Goal: Information Seeking & Learning: Find specific fact

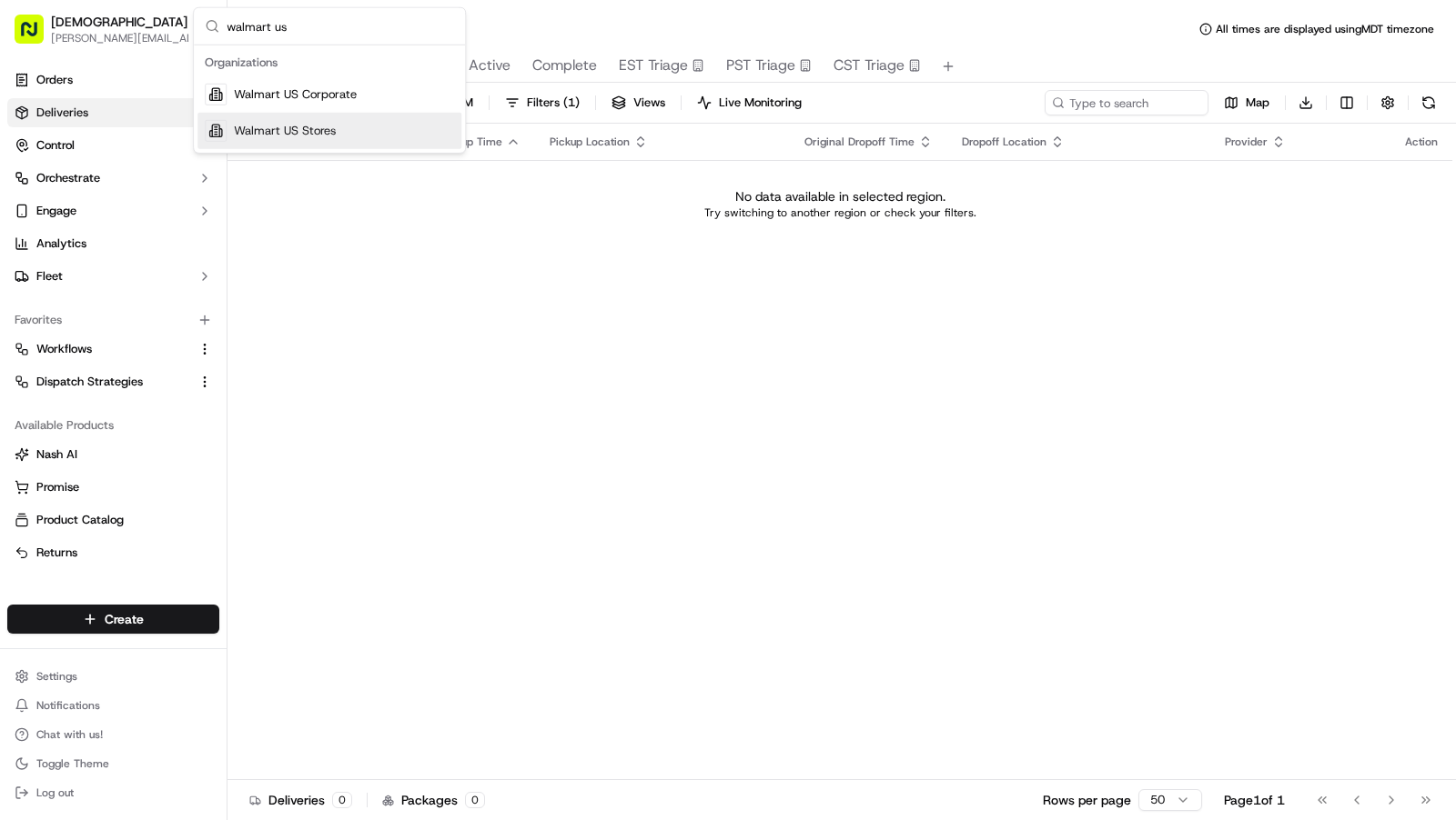
type input "walmart us"
click at [342, 127] on div "Walmart US Stores" at bounding box center [329, 131] width 264 height 36
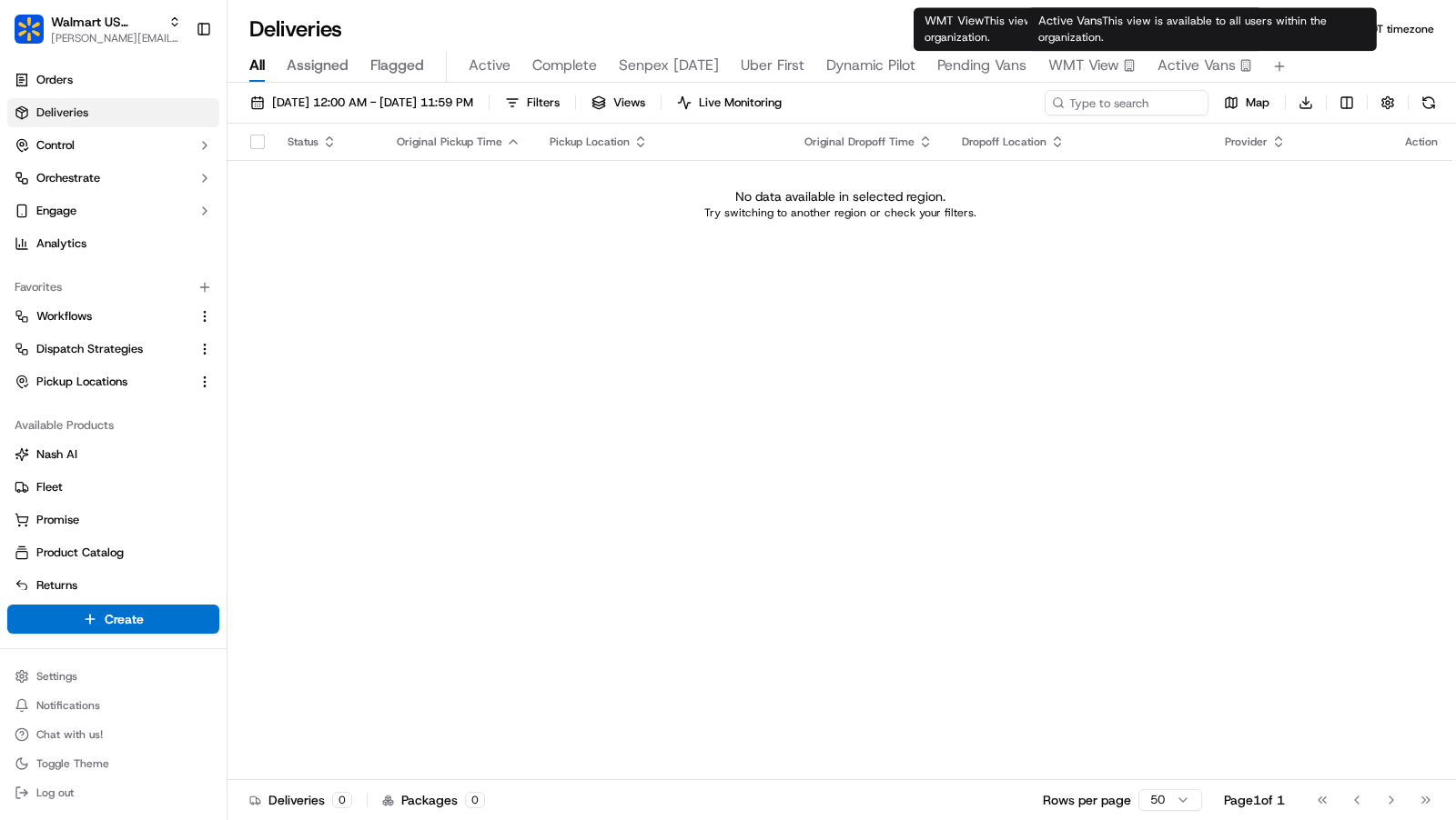
click at [1187, 67] on span "Active Vans" at bounding box center [1196, 65] width 78 height 21
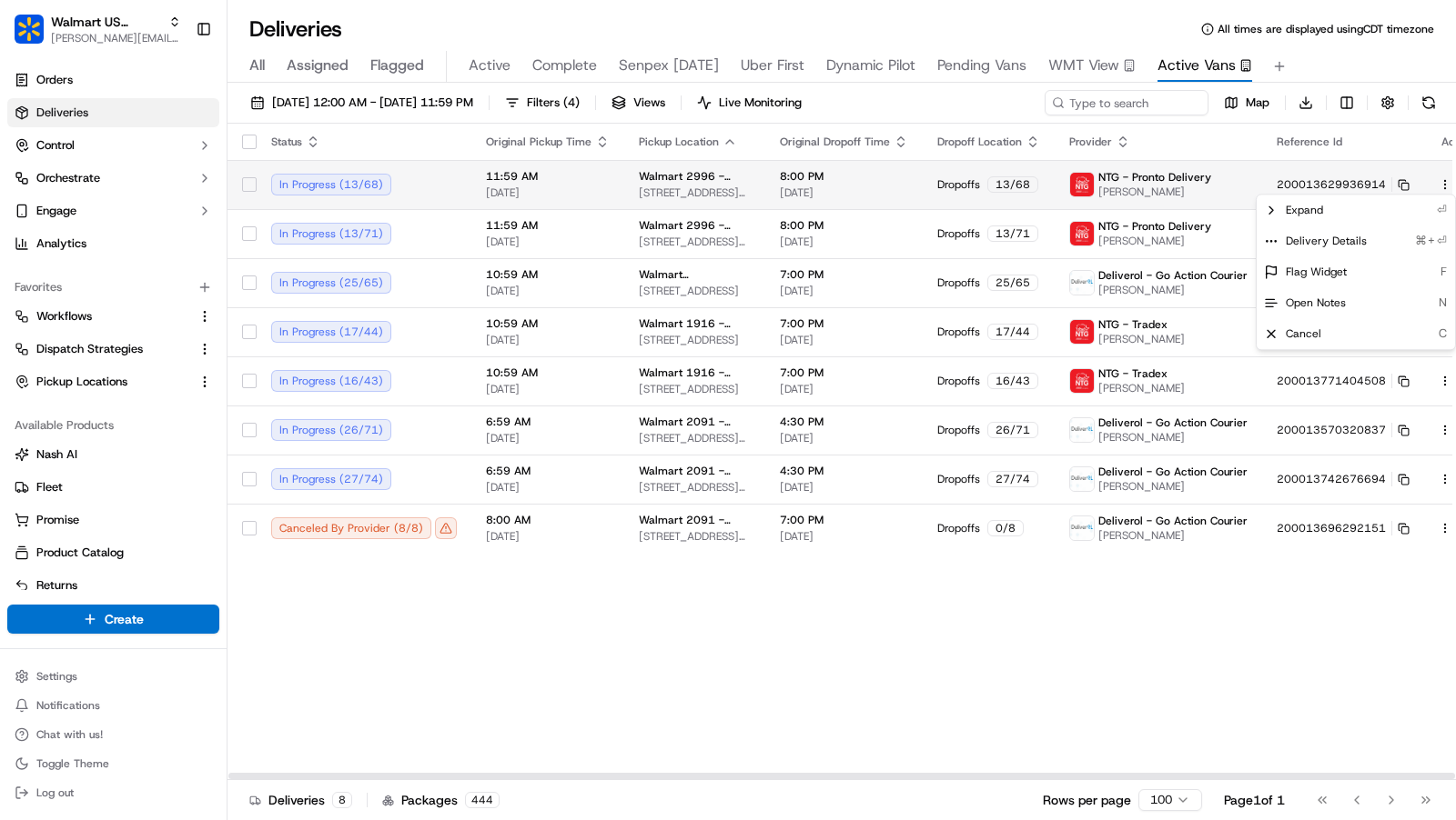
click at [1410, 186] on html "Walmart US Stores charles@usenash.com Toggle Sidebar Orders Deliveries Control …" at bounding box center [728, 410] width 1456 height 820
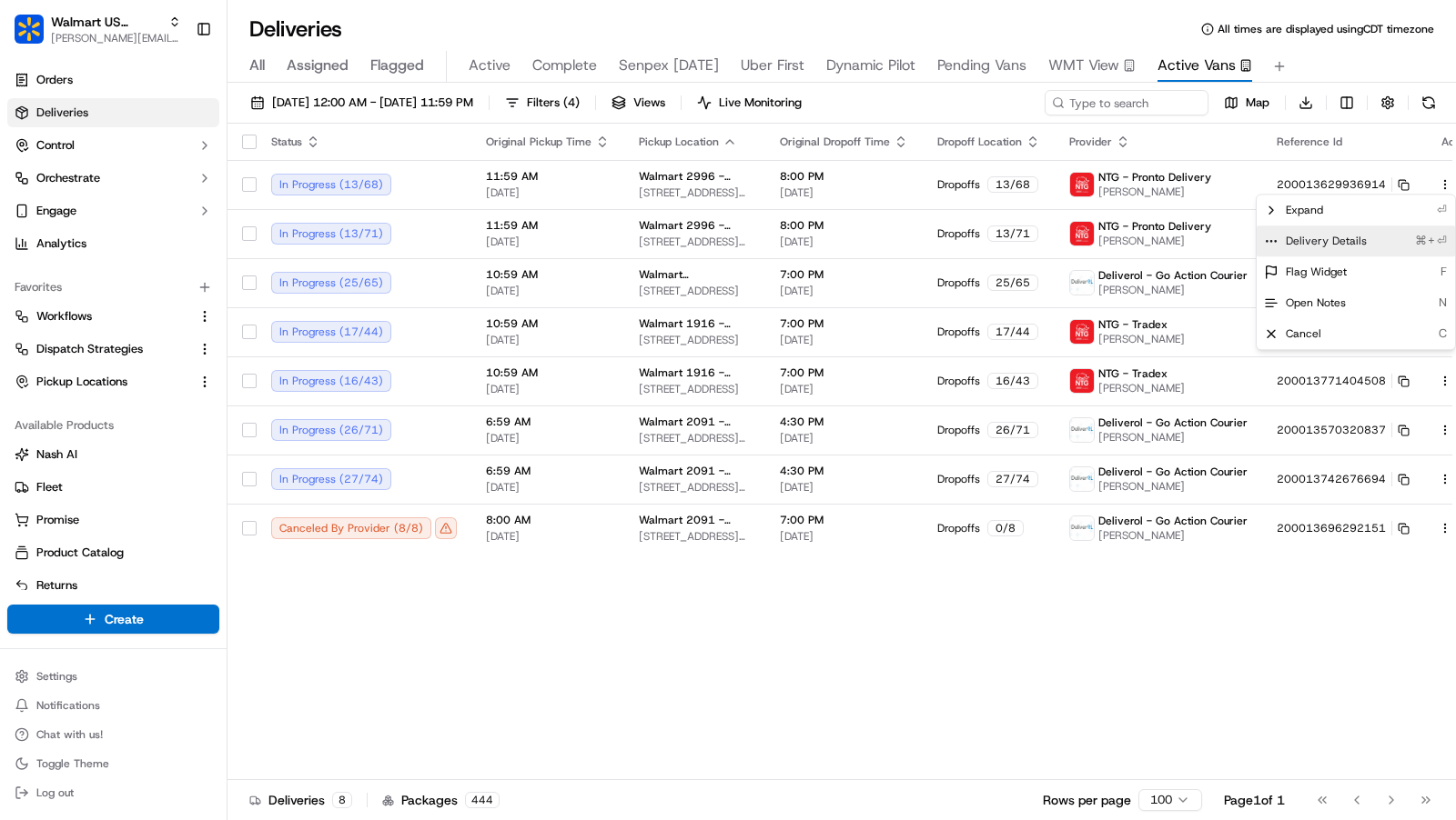
click at [1355, 236] on span "Delivery Details" at bounding box center [1326, 240] width 81 height 15
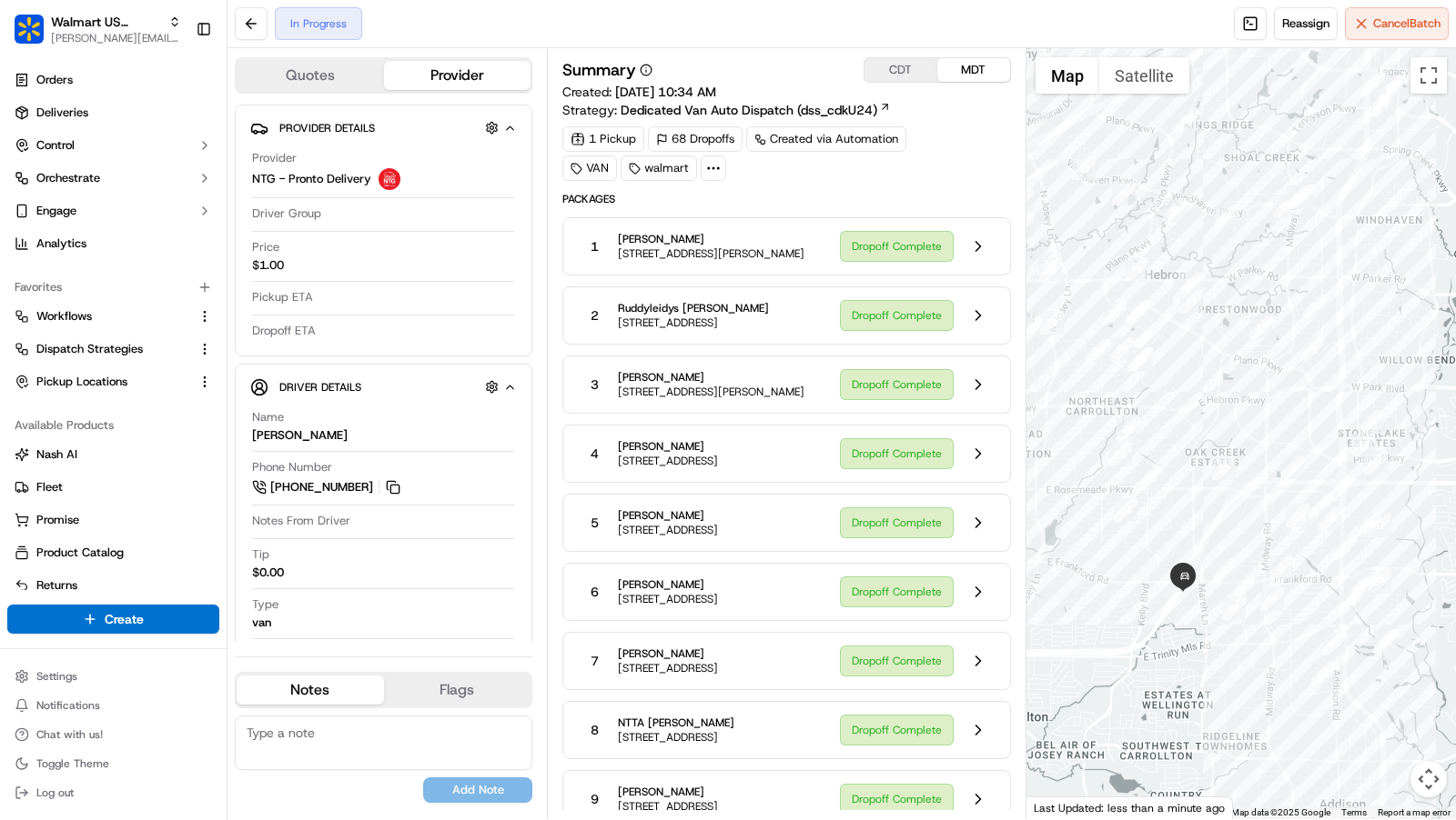
click at [708, 167] on icon at bounding box center [713, 168] width 17 height 17
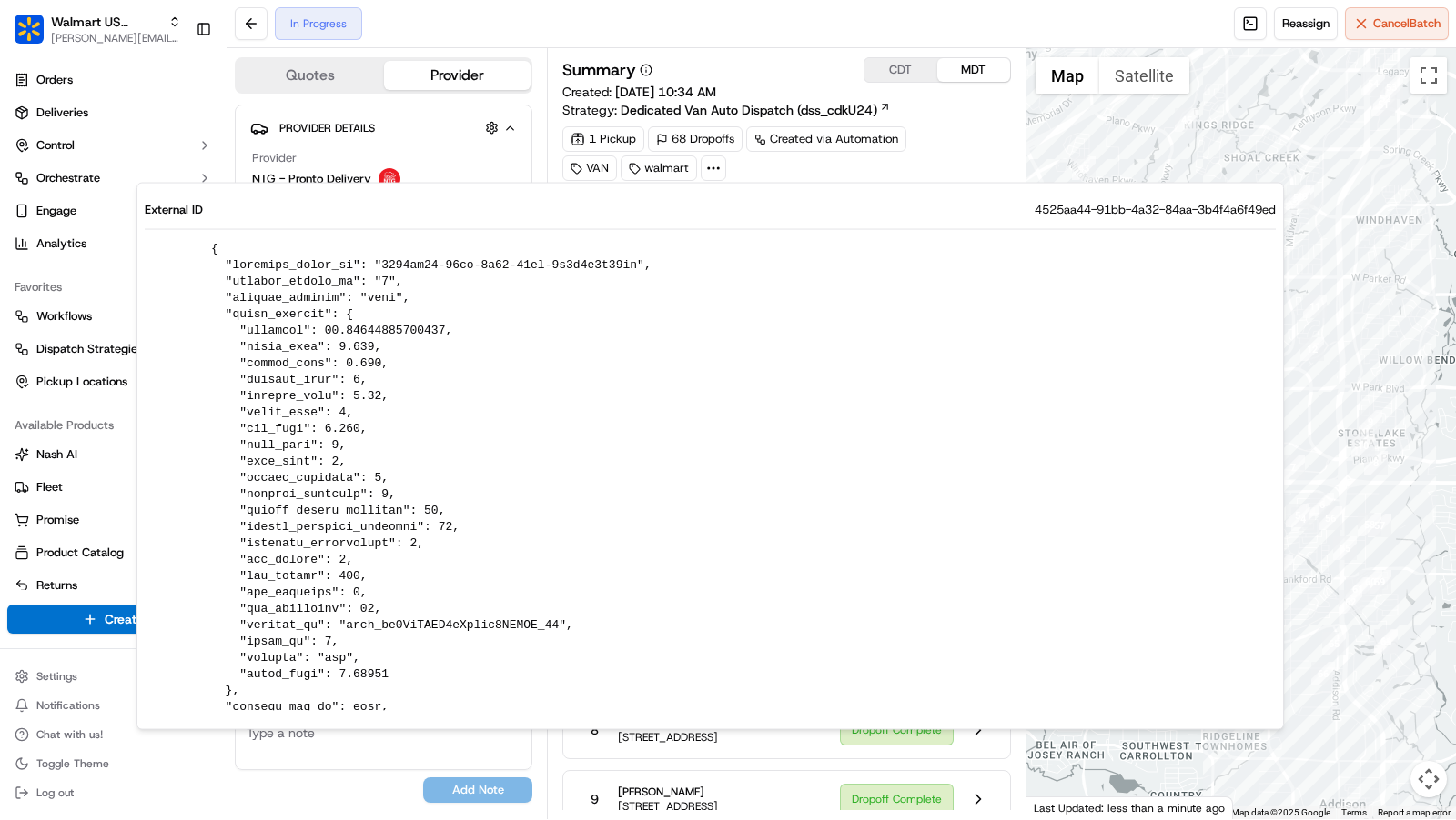
click at [713, 167] on circle at bounding box center [714, 168] width 2 height 2
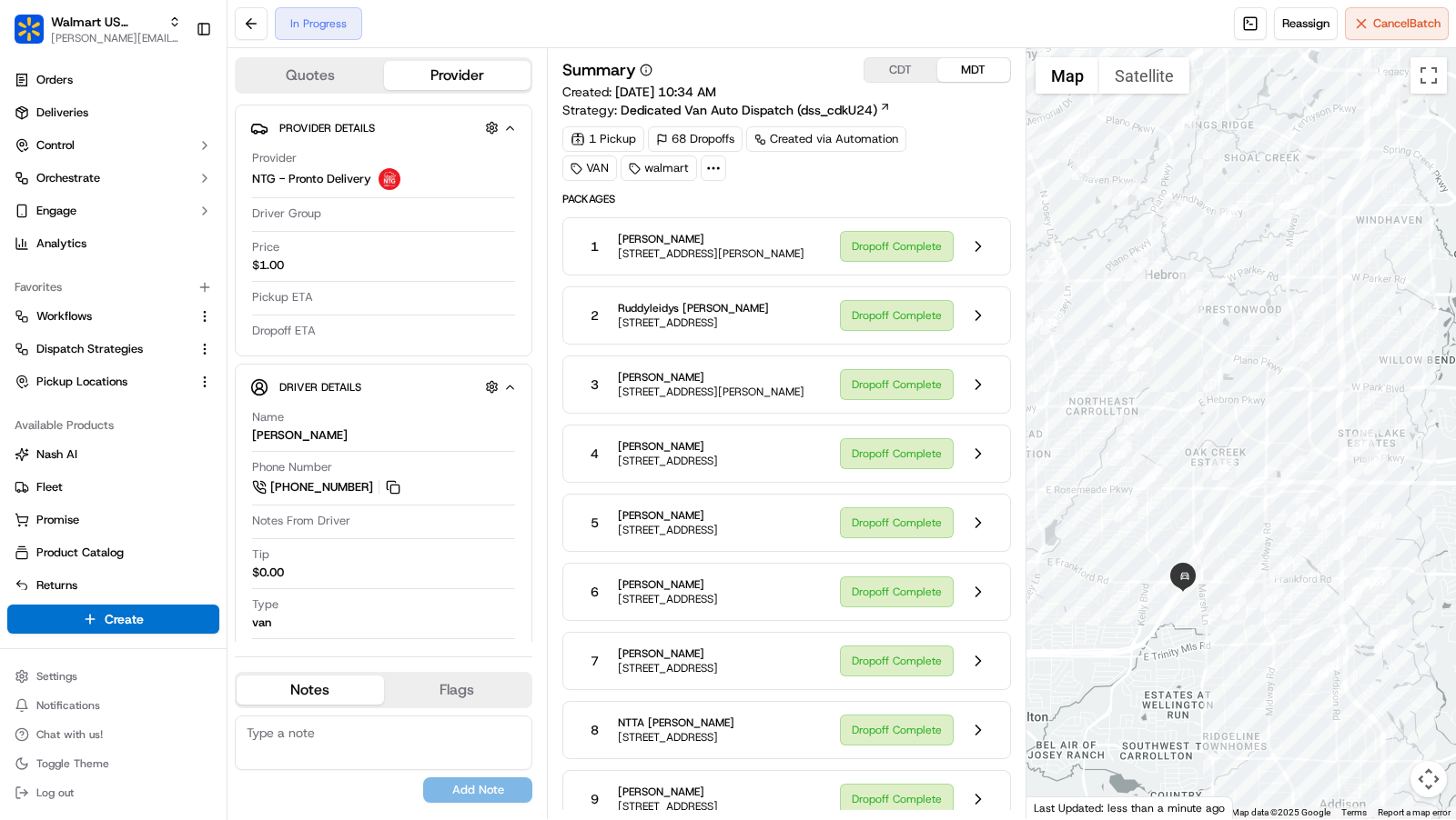
click at [720, 166] on div at bounding box center [713, 168] width 25 height 25
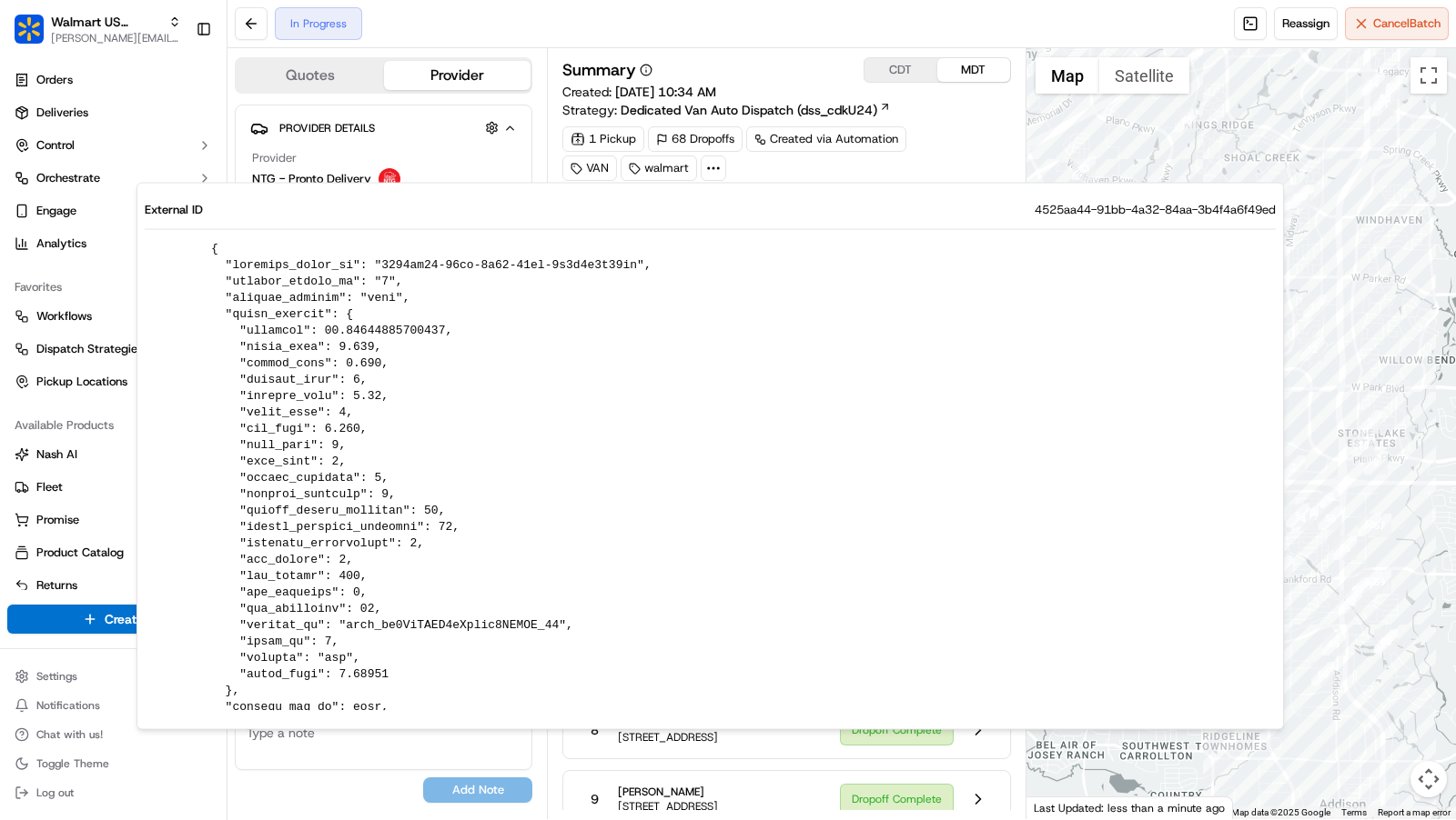
click at [718, 166] on icon at bounding box center [713, 168] width 17 height 17
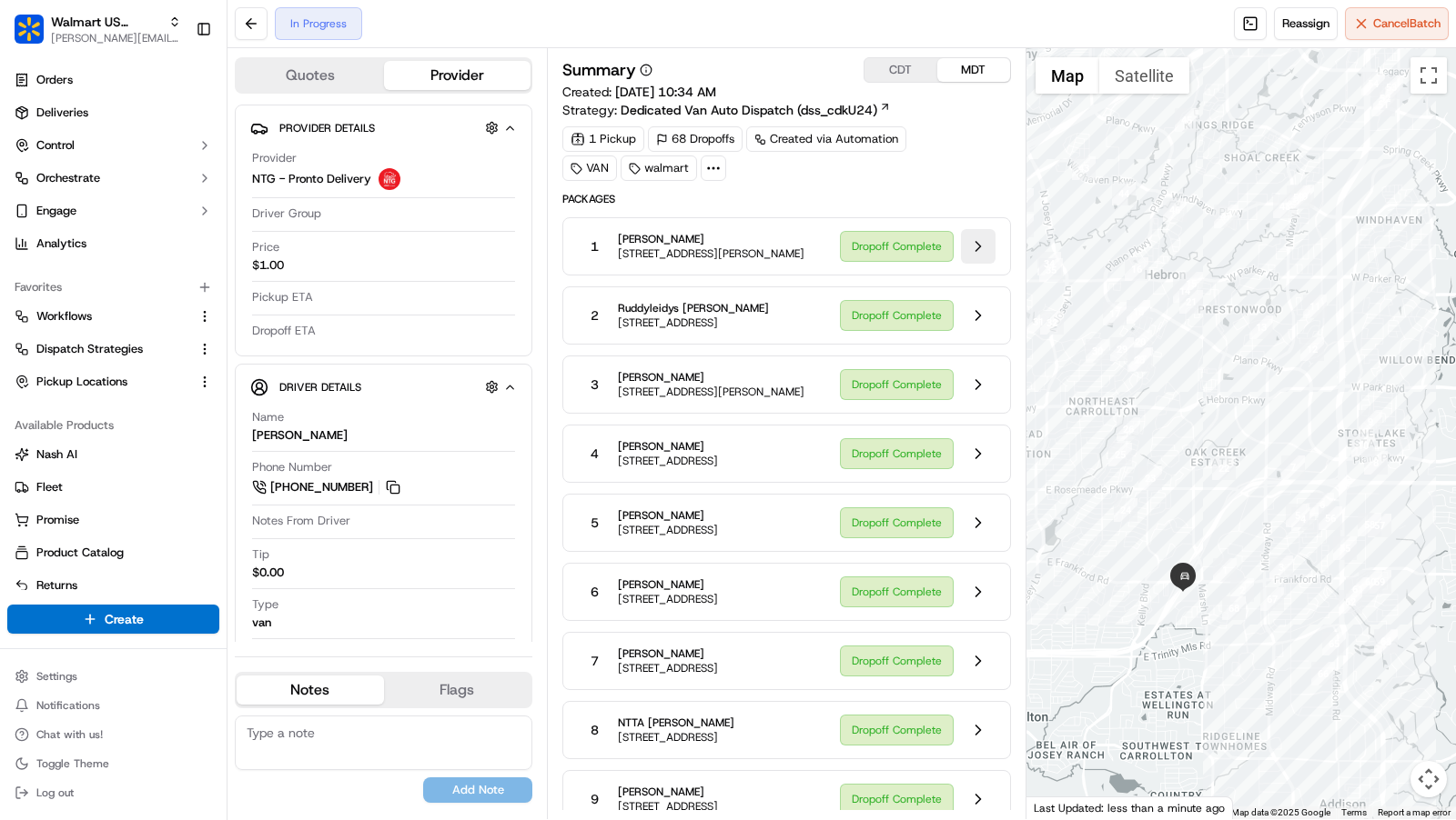
click at [986, 247] on button at bounding box center [978, 246] width 34 height 34
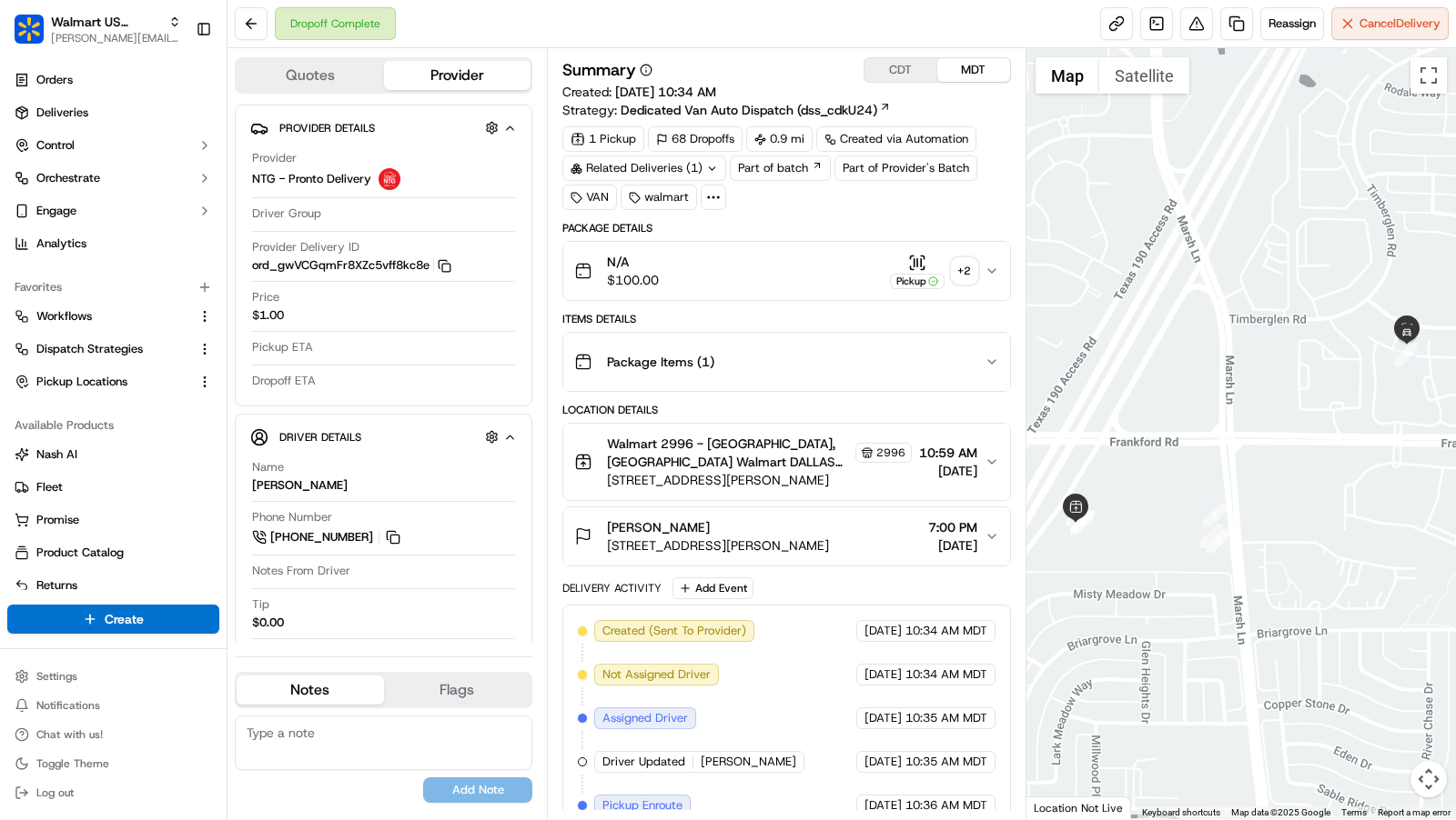
click at [998, 272] on icon "button" at bounding box center [991, 270] width 15 height 15
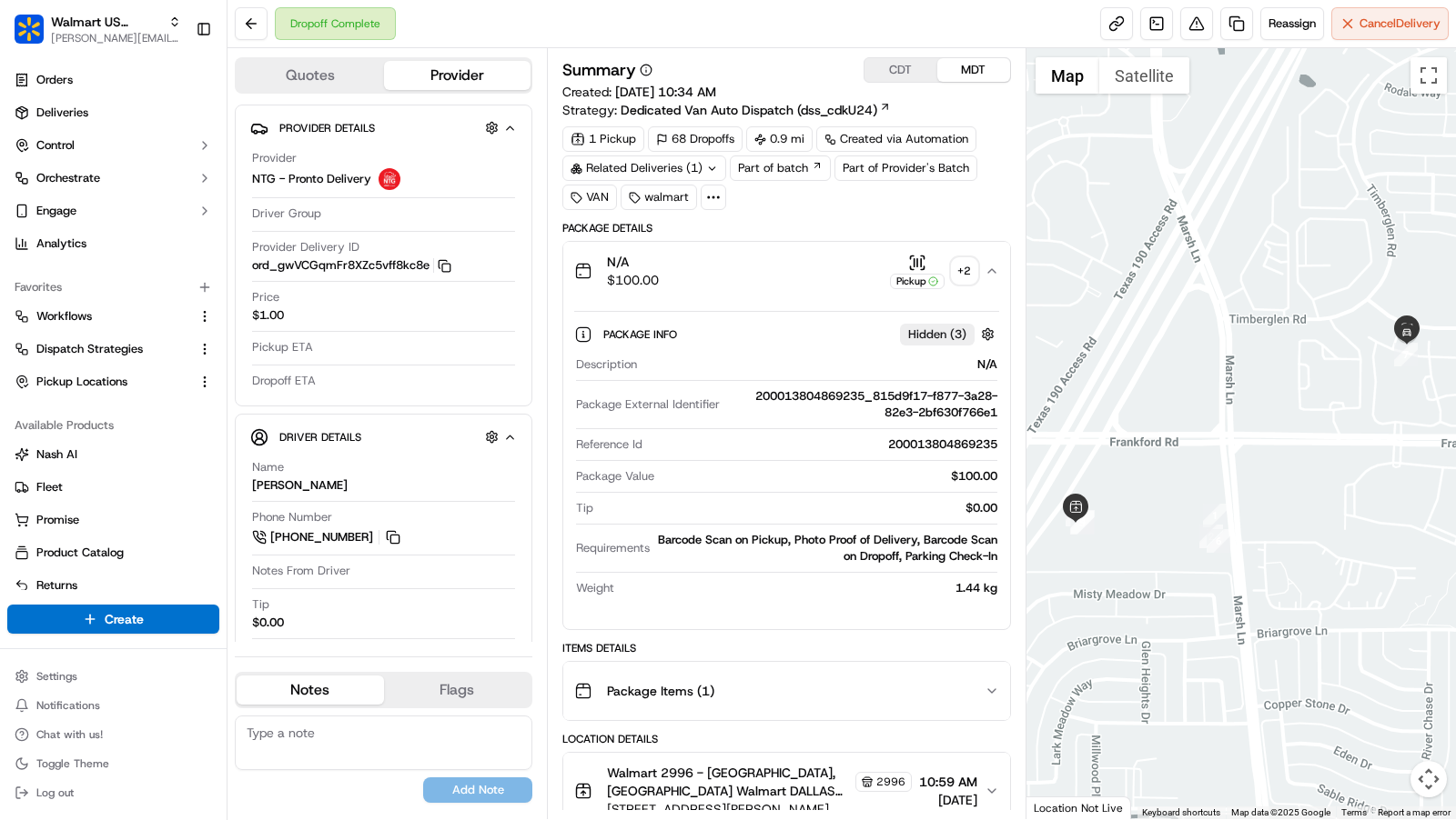
click at [995, 266] on icon "button" at bounding box center [991, 270] width 15 height 15
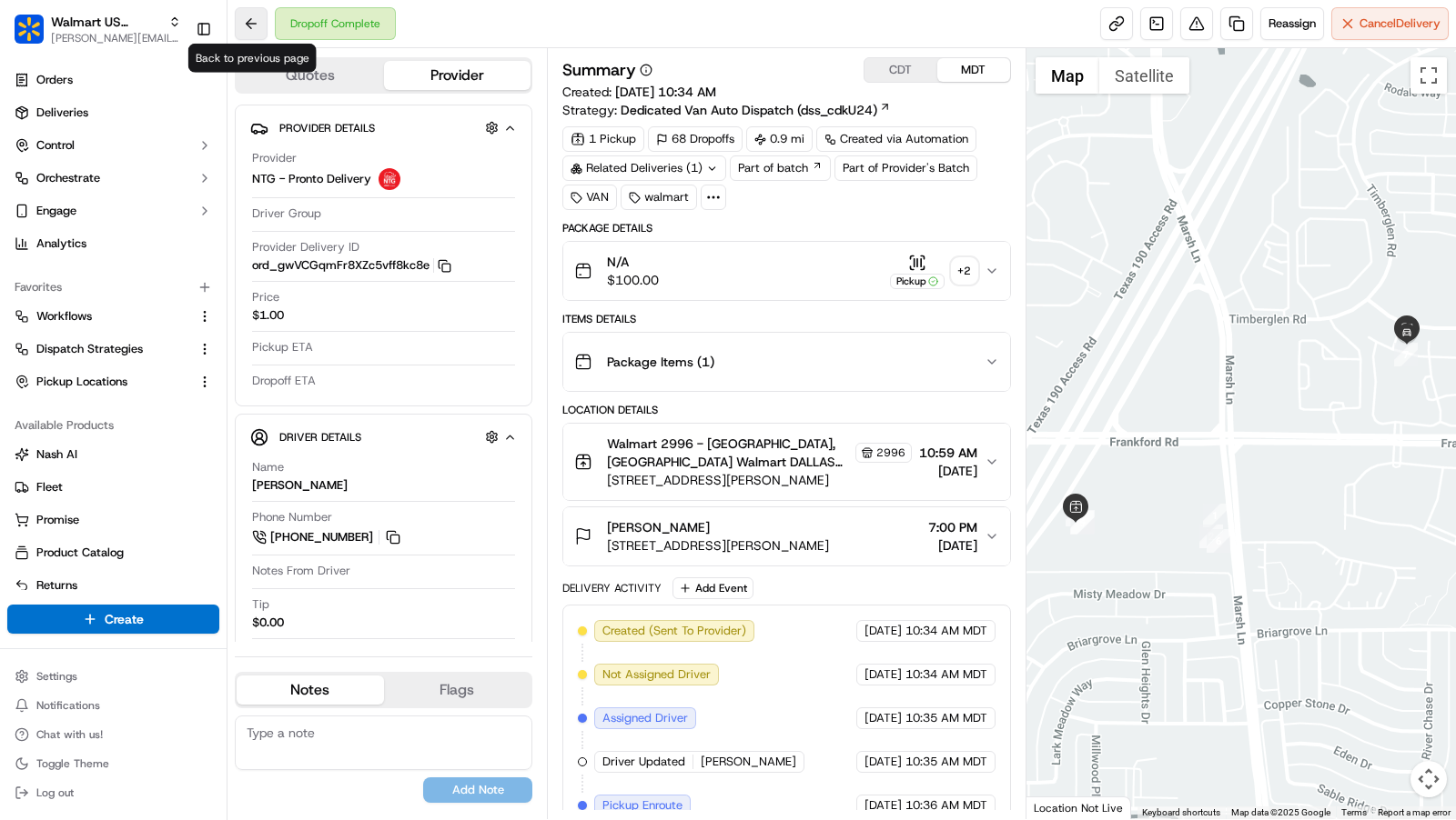
click at [259, 11] on button at bounding box center [251, 23] width 33 height 33
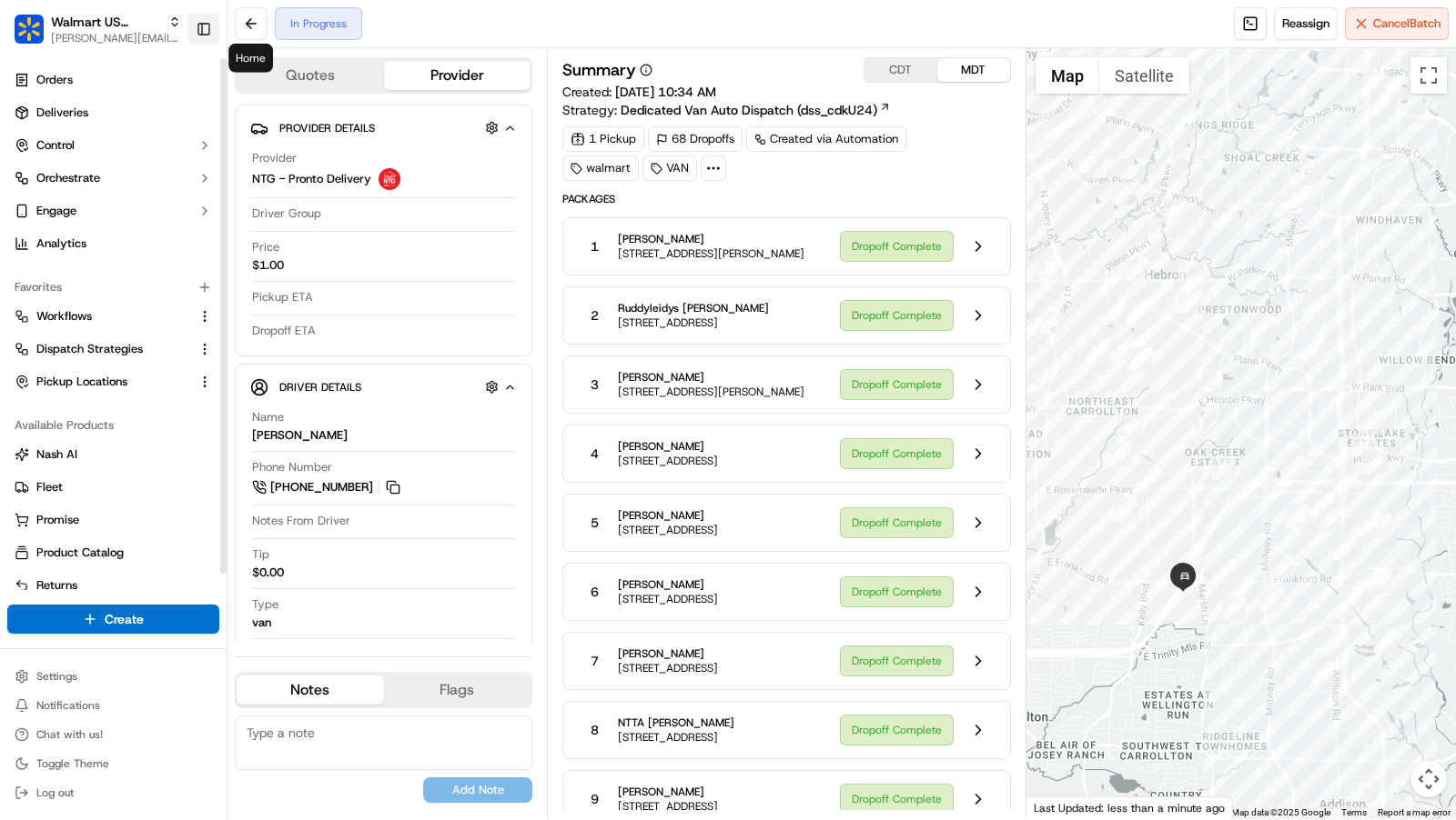
click at [207, 29] on button "Toggle Sidebar" at bounding box center [204, 29] width 31 height 31
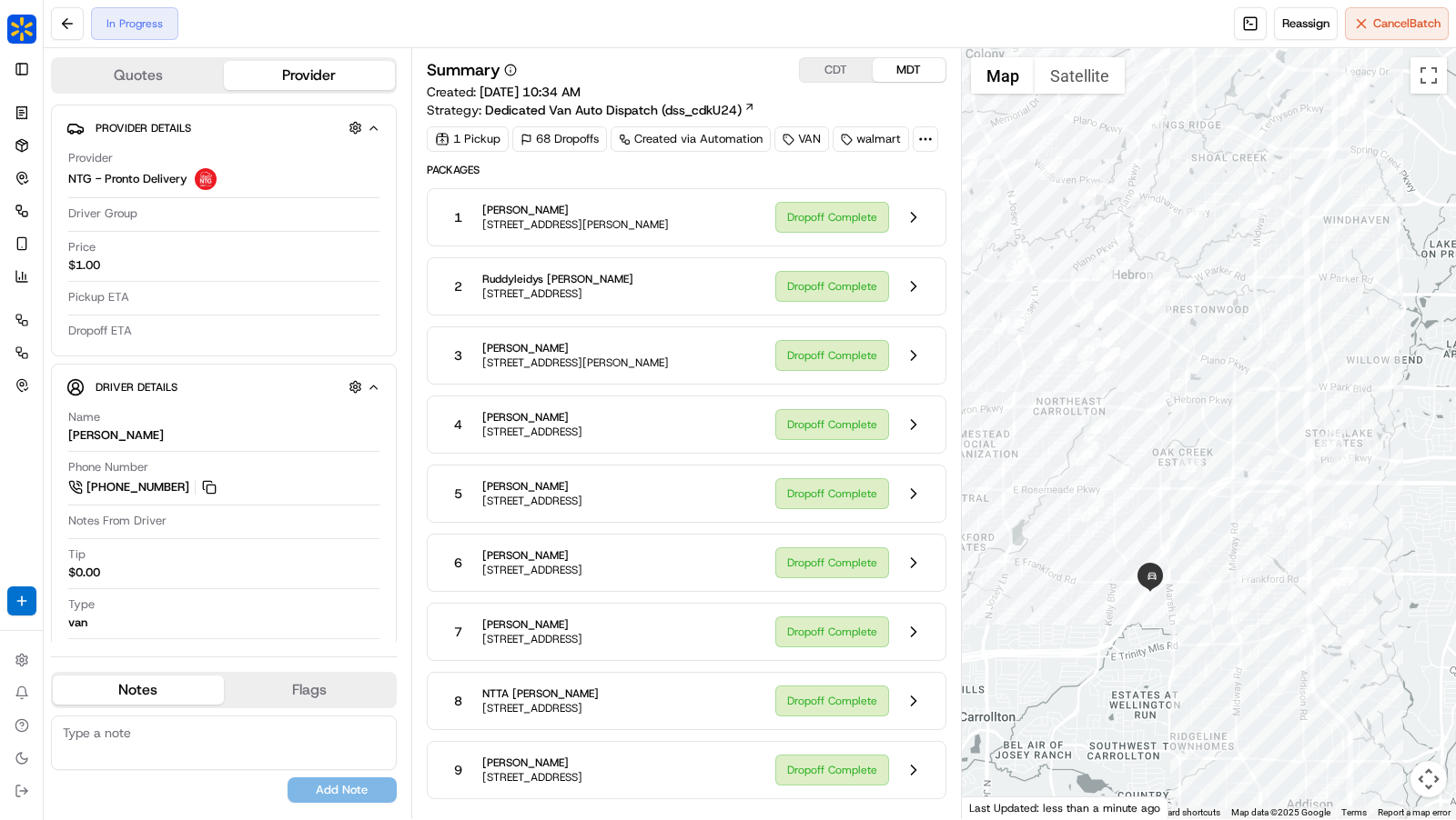
click at [599, 35] on div "In Progress Reassign Cancel Batch" at bounding box center [750, 23] width 1412 height 48
click at [917, 218] on button at bounding box center [913, 217] width 34 height 34
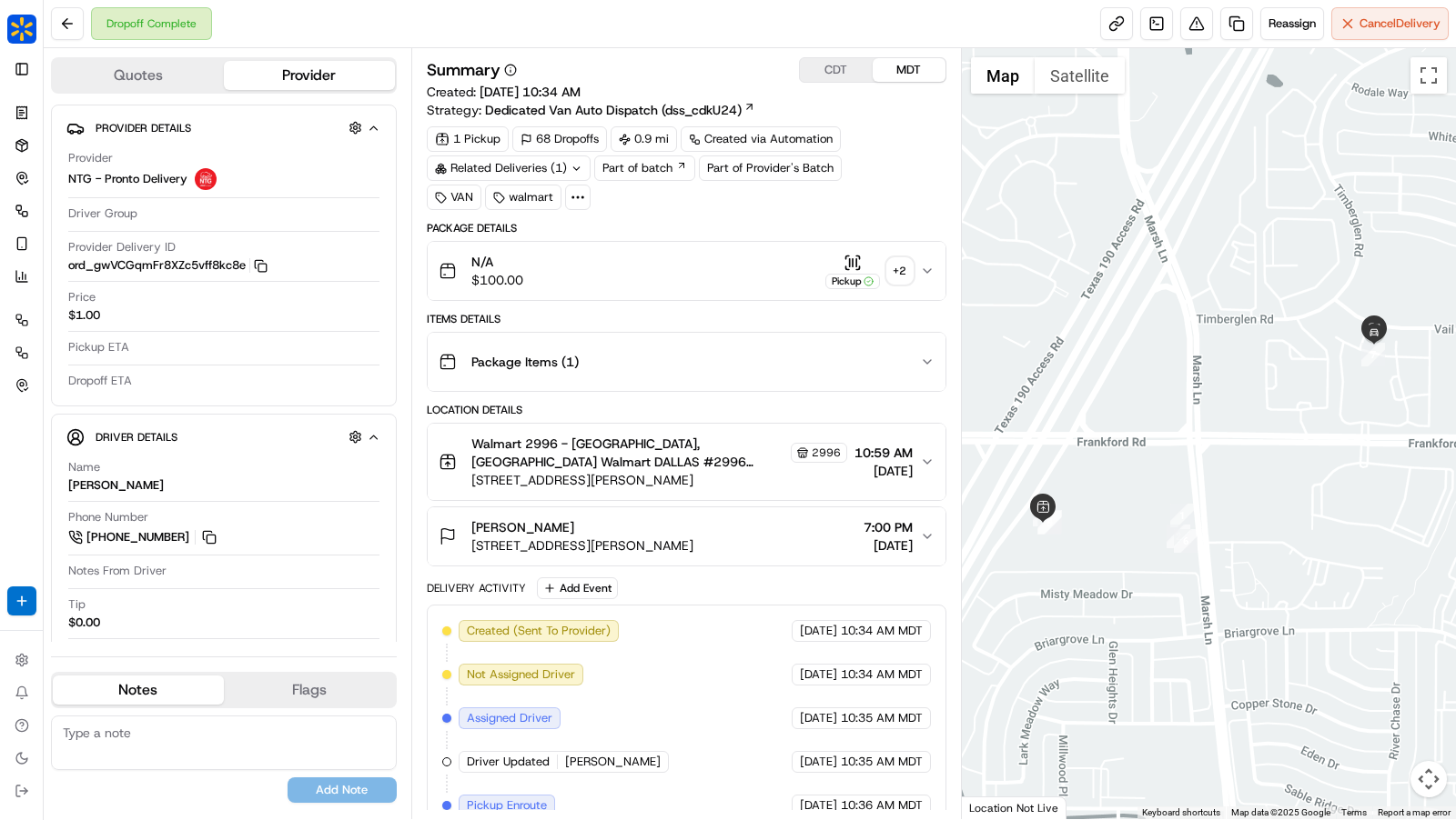
click at [577, 196] on icon at bounding box center [577, 197] width 17 height 17
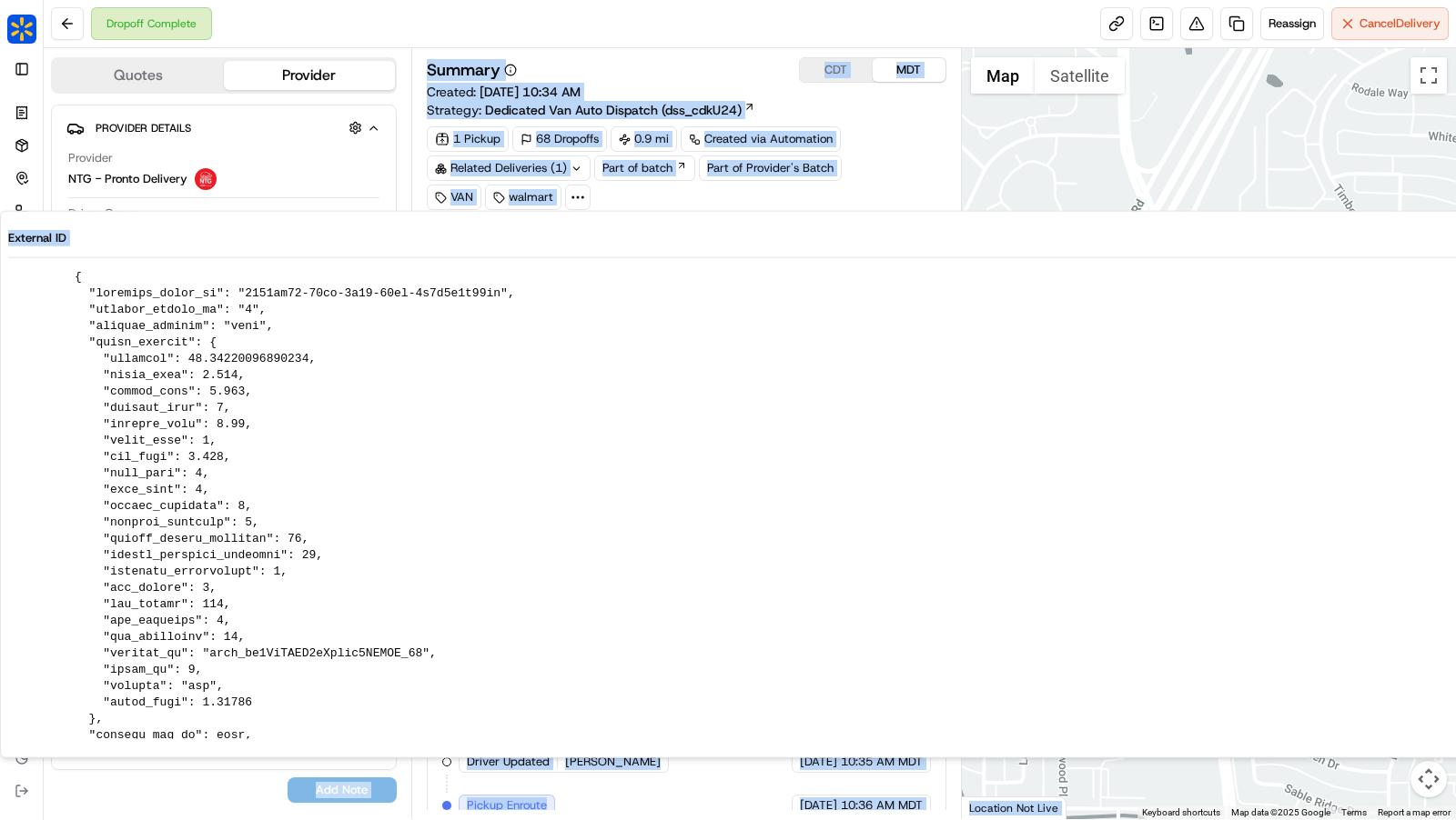
scroll to position [1380, 0]
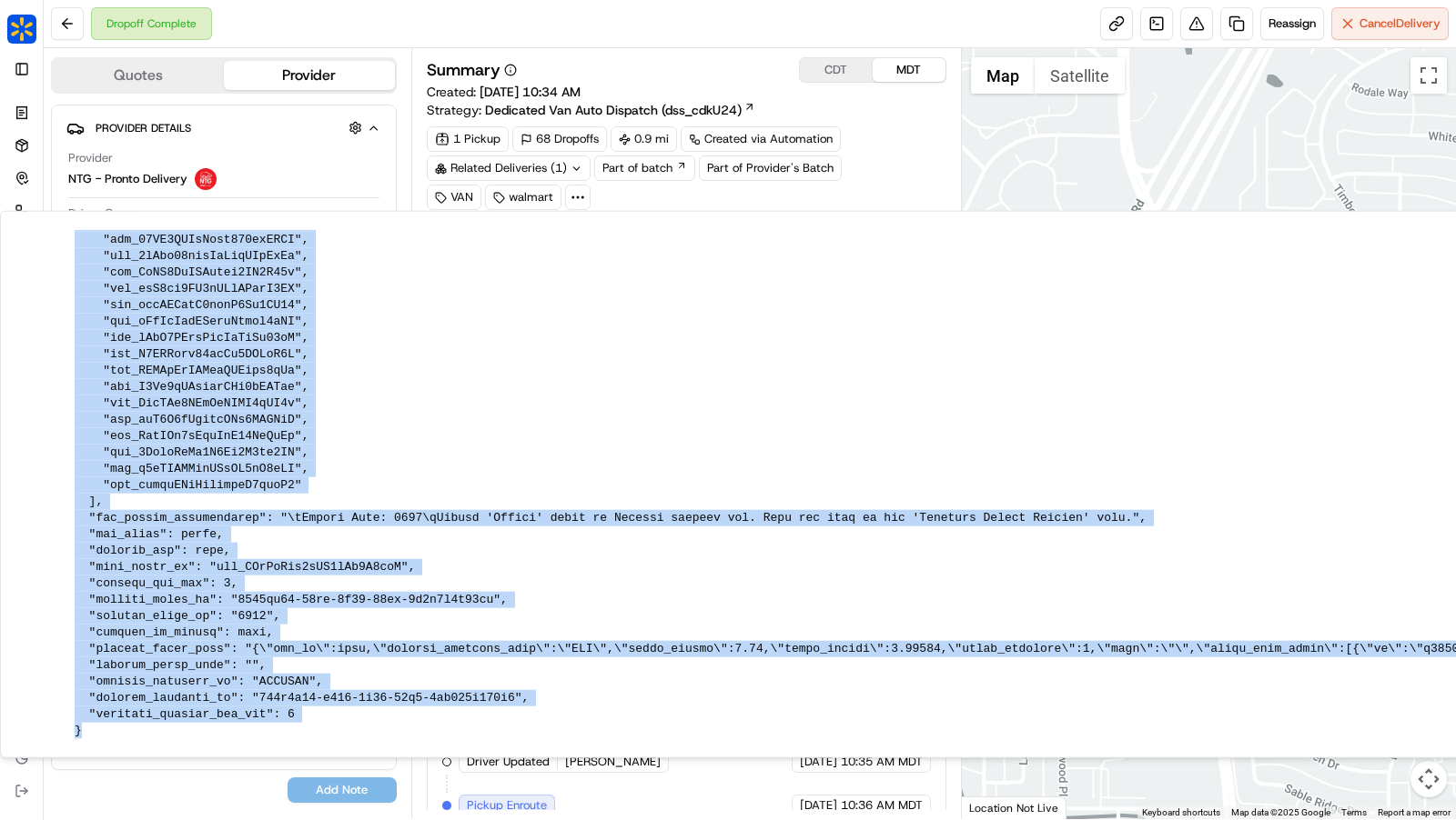
drag, startPoint x: 71, startPoint y: 275, endPoint x: 317, endPoint y: 552, distance: 370.5
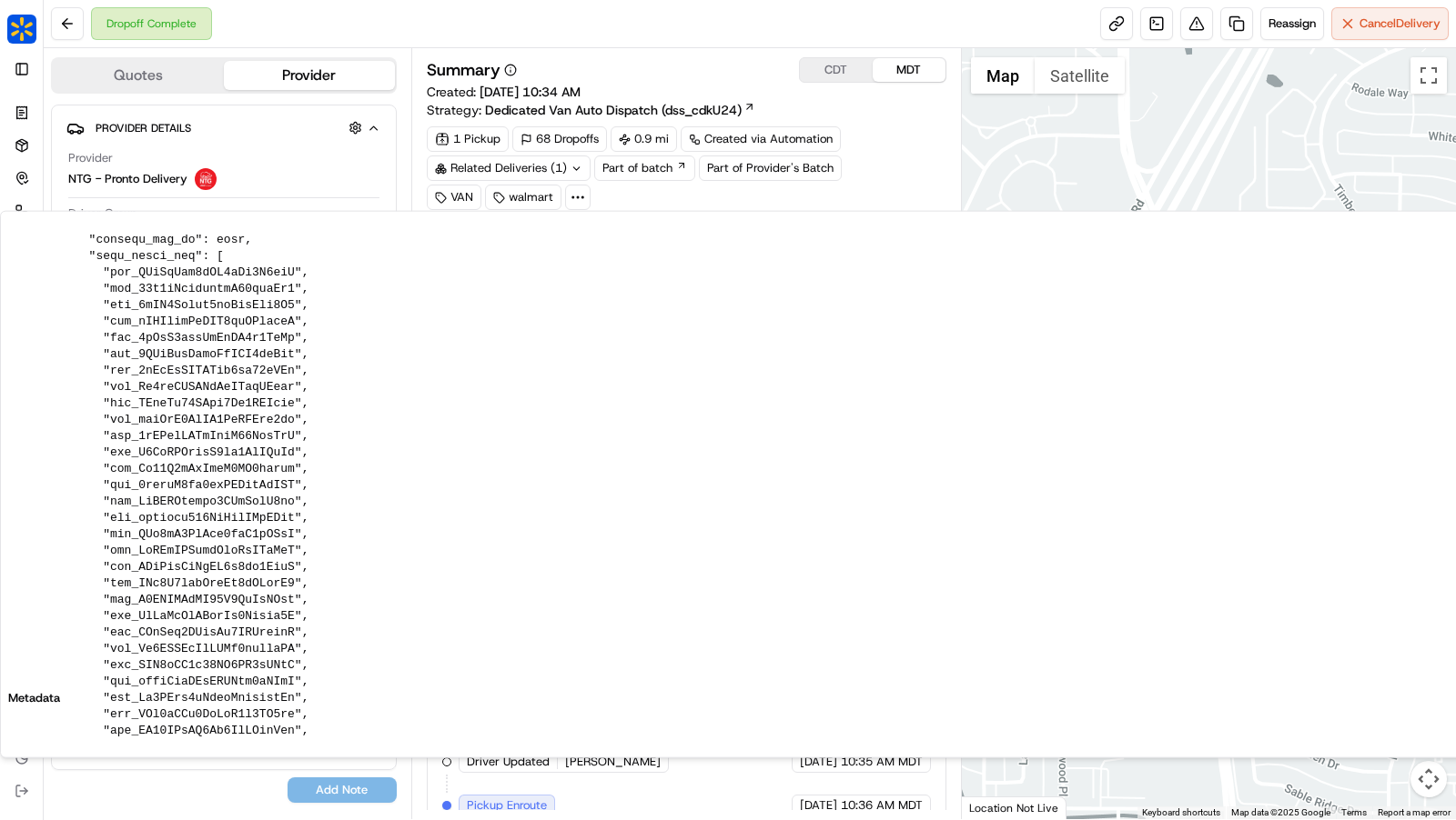
scroll to position [0, 0]
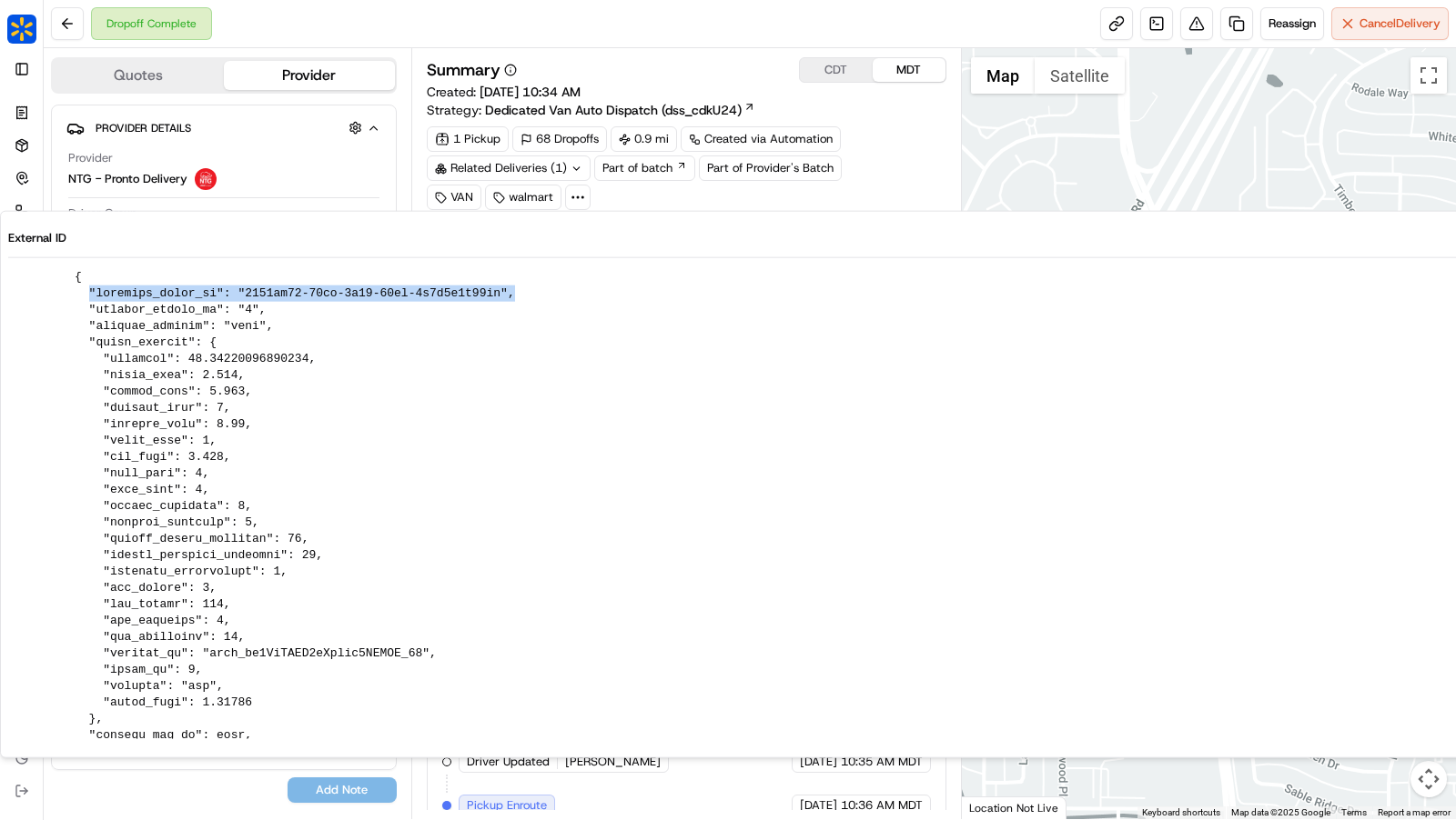
drag, startPoint x: 87, startPoint y: 291, endPoint x: 534, endPoint y: 294, distance: 447.0
click at [607, 37] on div "Dropoff Complete Reassign Cancel Delivery" at bounding box center [750, 23] width 1412 height 48
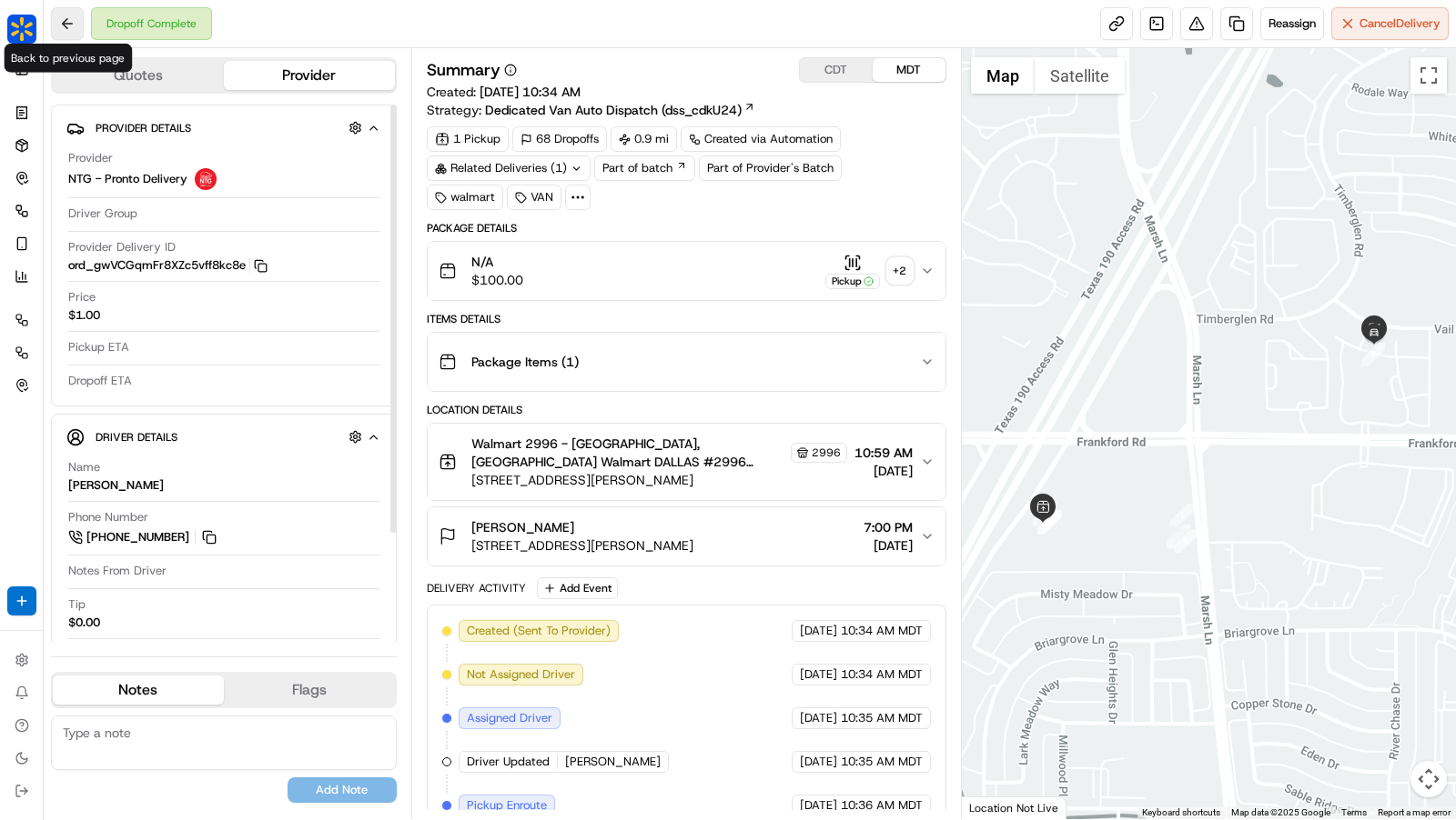
click at [63, 29] on button at bounding box center [67, 23] width 33 height 33
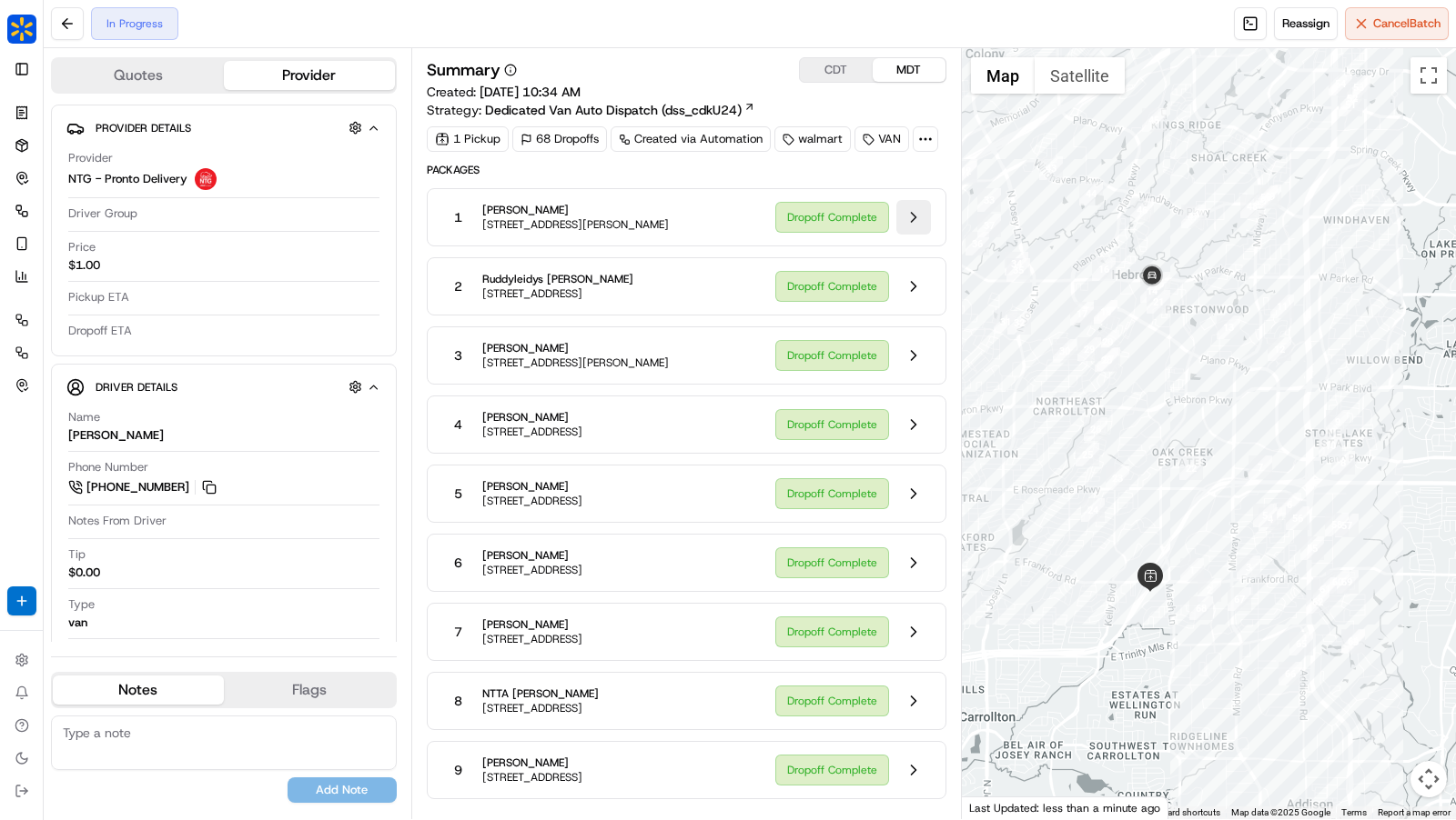
click at [913, 208] on button at bounding box center [913, 217] width 34 height 34
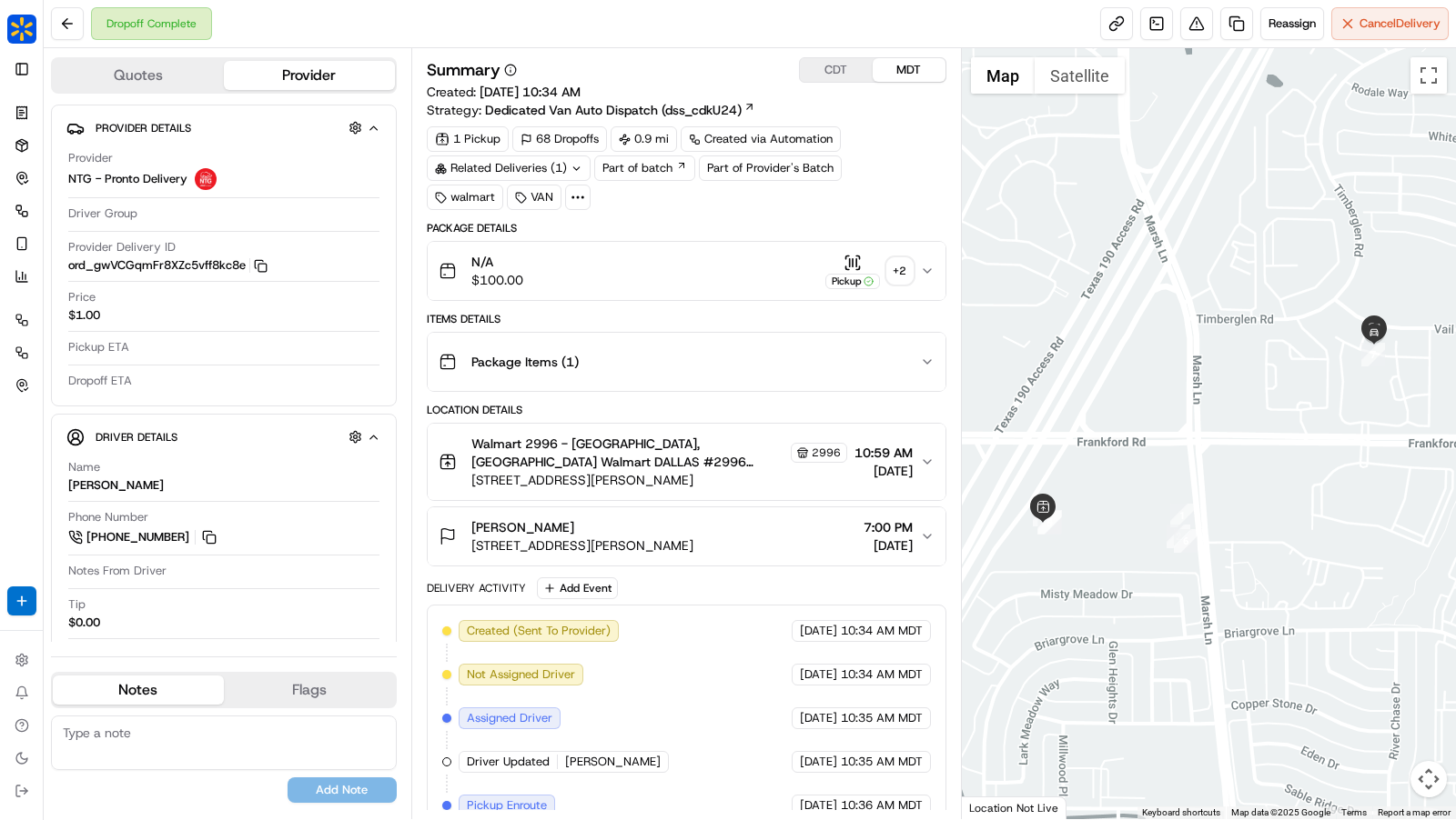
click at [580, 207] on div "Summary CDT MDT Created: 09/18/2025 10:34 AM Strategy: Dedicated Van Auto Dispa…" at bounding box center [686, 597] width 520 height 1081
click at [578, 199] on icon at bounding box center [577, 197] width 17 height 17
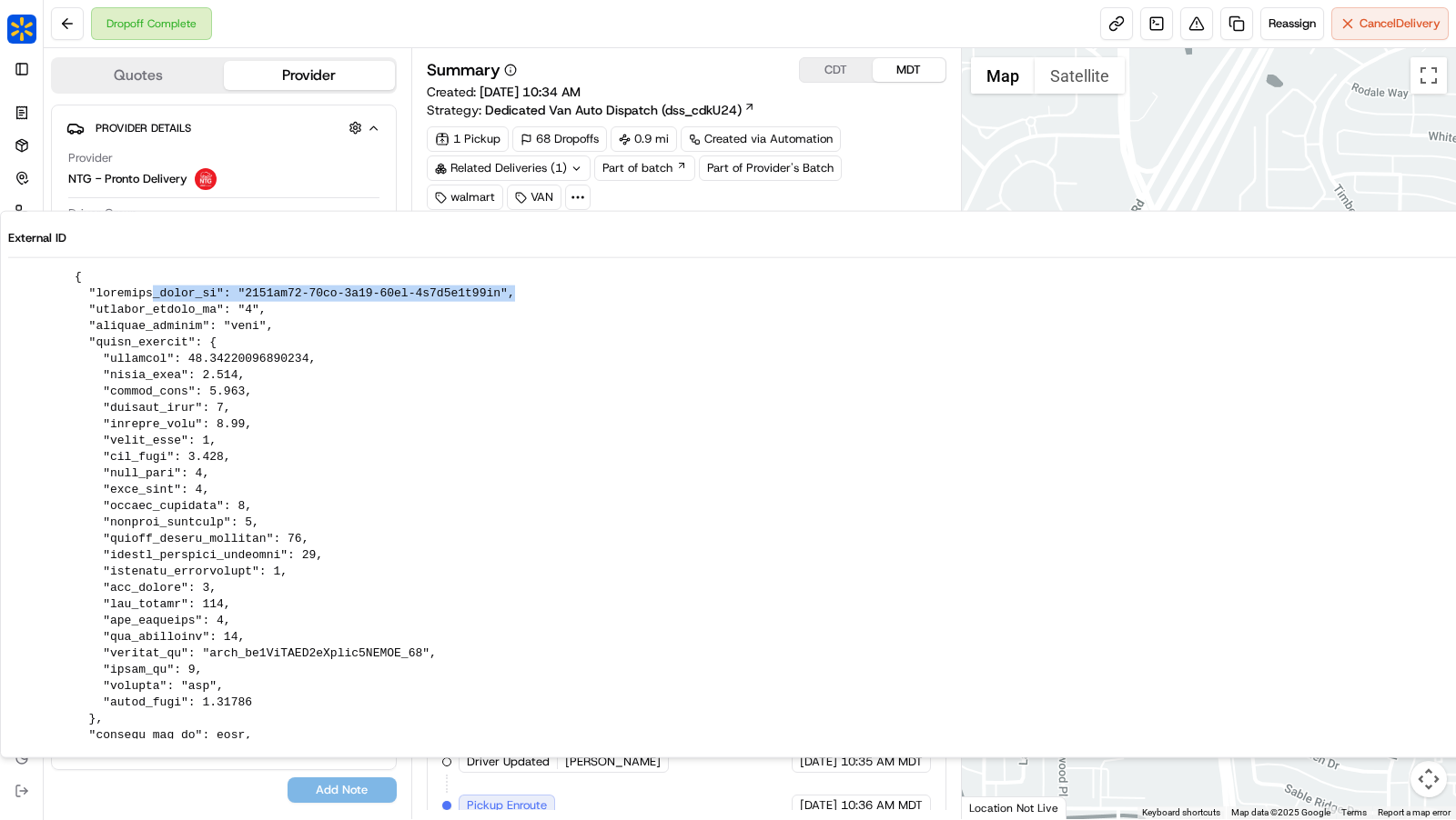
drag, startPoint x: 540, startPoint y: 295, endPoint x: 149, endPoint y: 294, distance: 391.0
click at [667, 62] on div "Summary CDT MDT" at bounding box center [686, 70] width 520 height 25
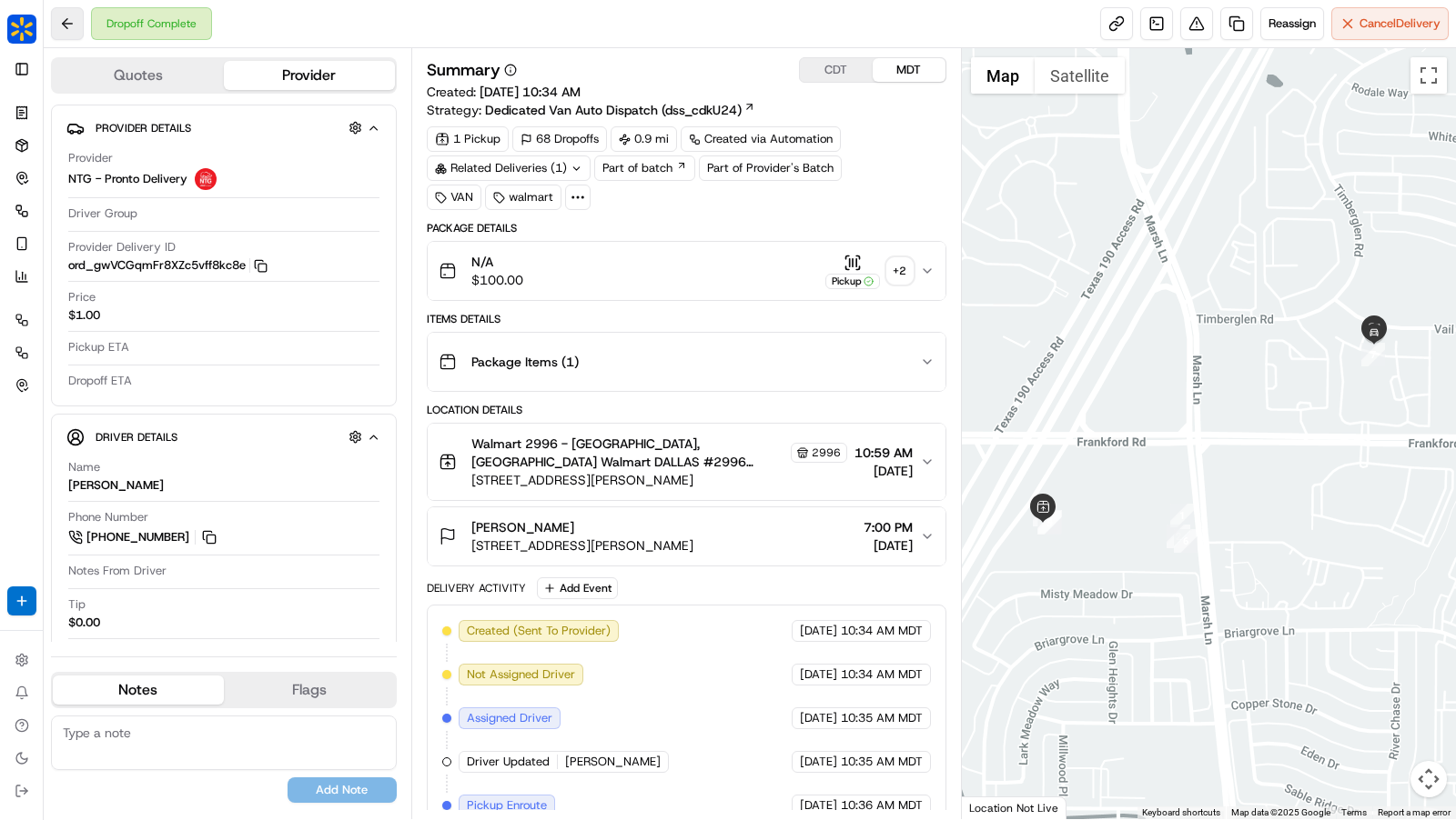
click at [69, 23] on button at bounding box center [67, 23] width 33 height 33
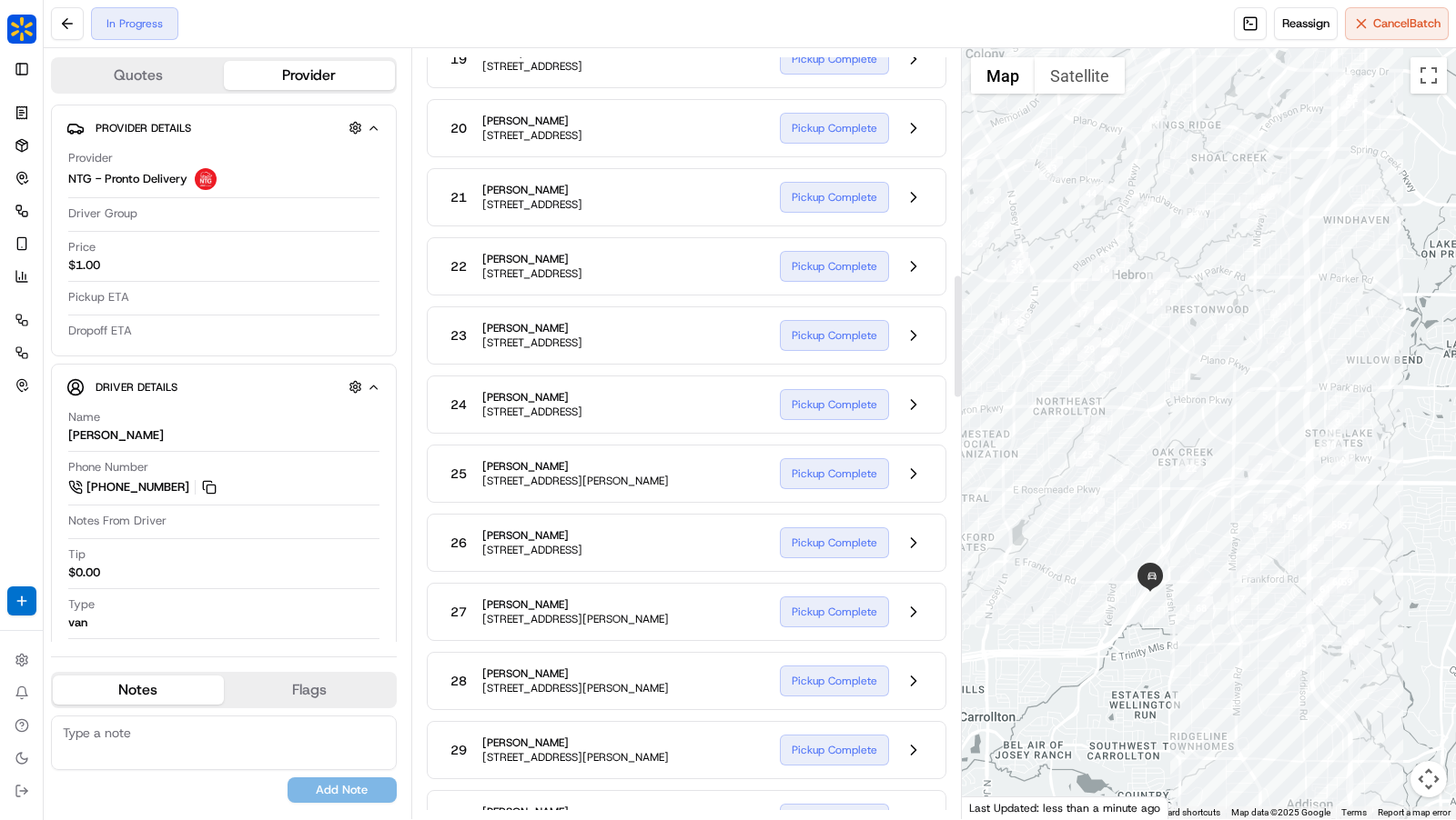
scroll to position [1431, 0]
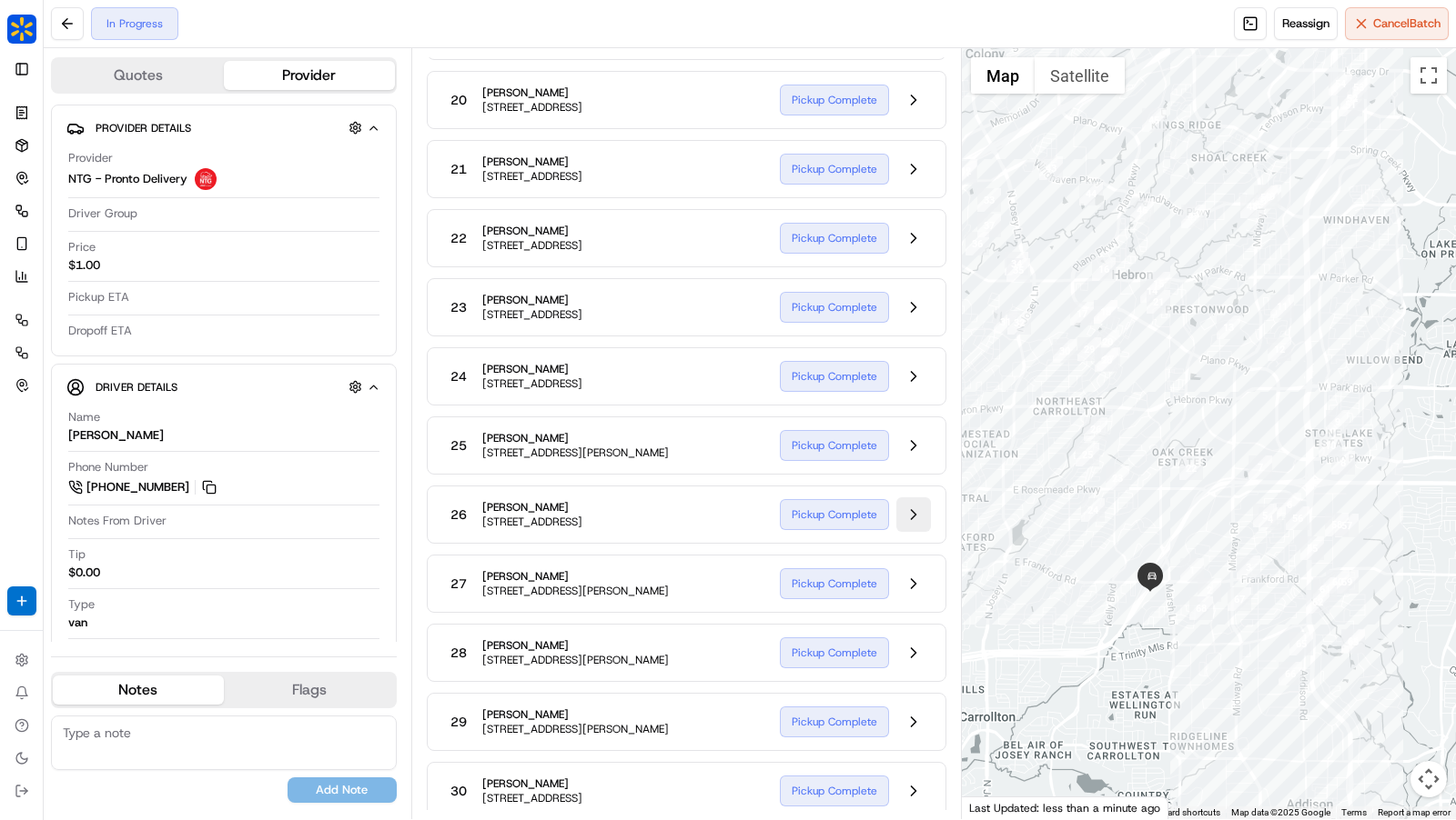
click at [917, 498] on button at bounding box center [913, 514] width 34 height 34
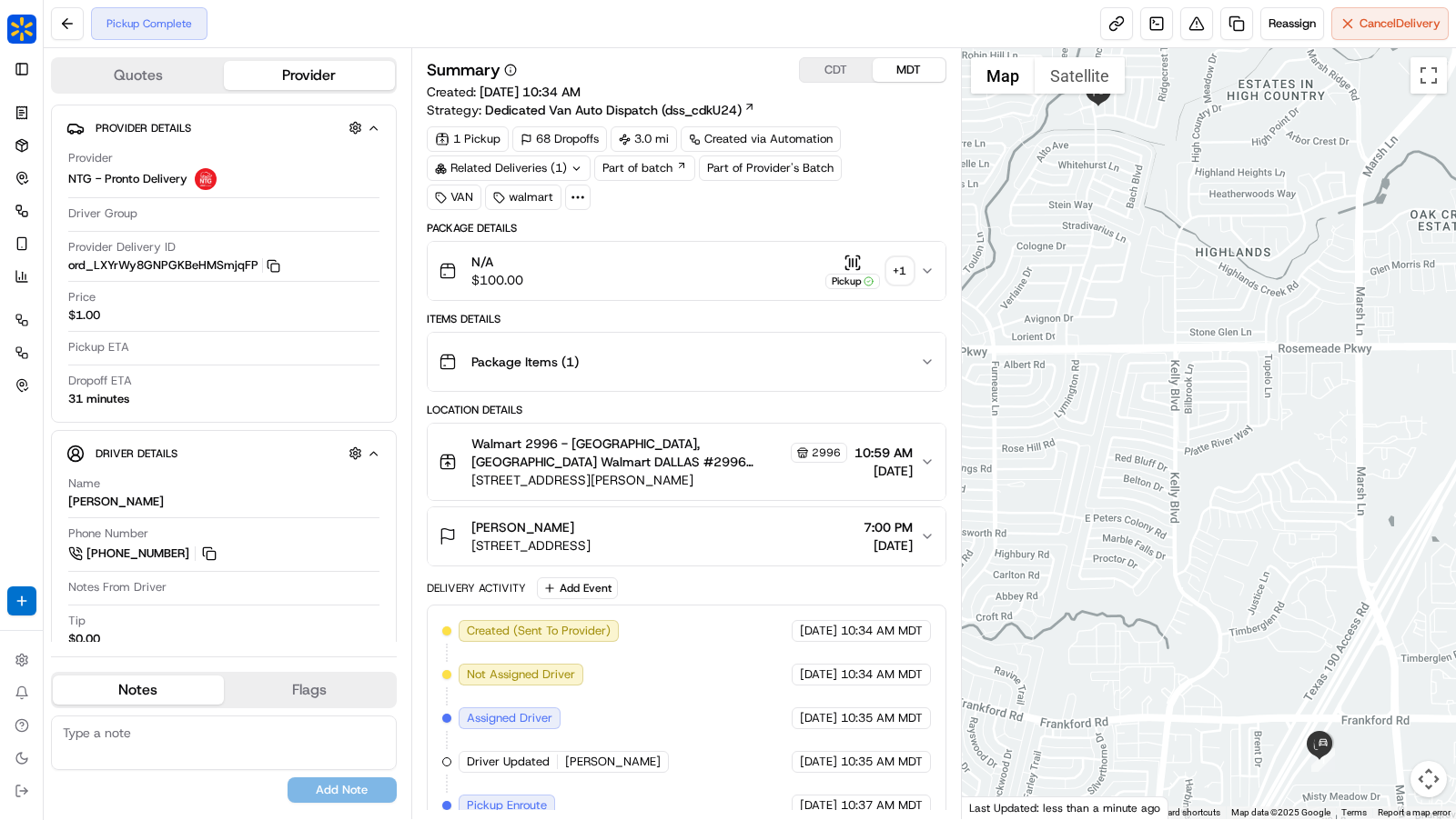
click at [570, 193] on icon at bounding box center [577, 197] width 17 height 17
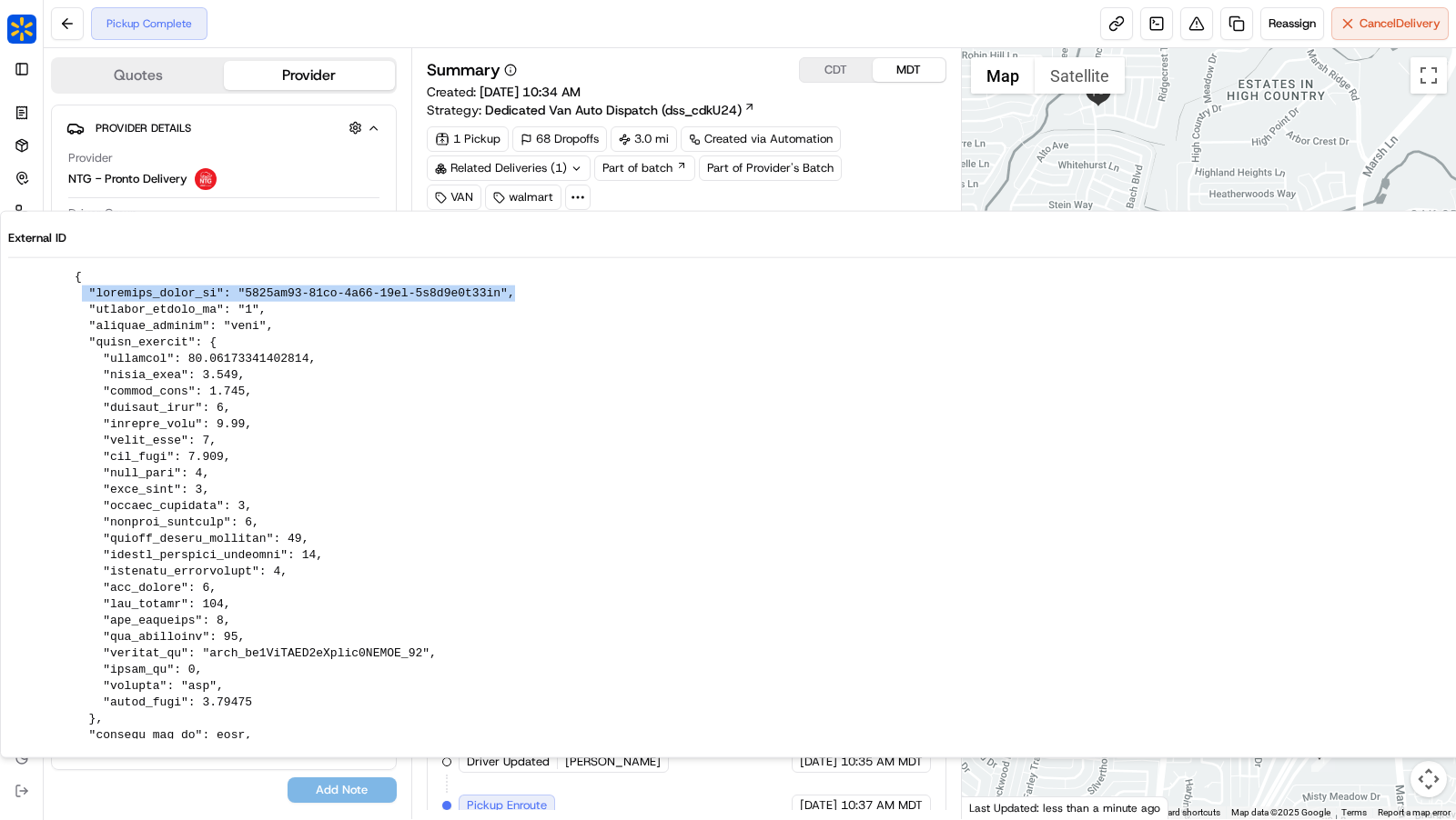
drag, startPoint x: 81, startPoint y: 290, endPoint x: 526, endPoint y: 295, distance: 445.0
drag, startPoint x: 87, startPoint y: 295, endPoint x: 523, endPoint y: 294, distance: 436.0
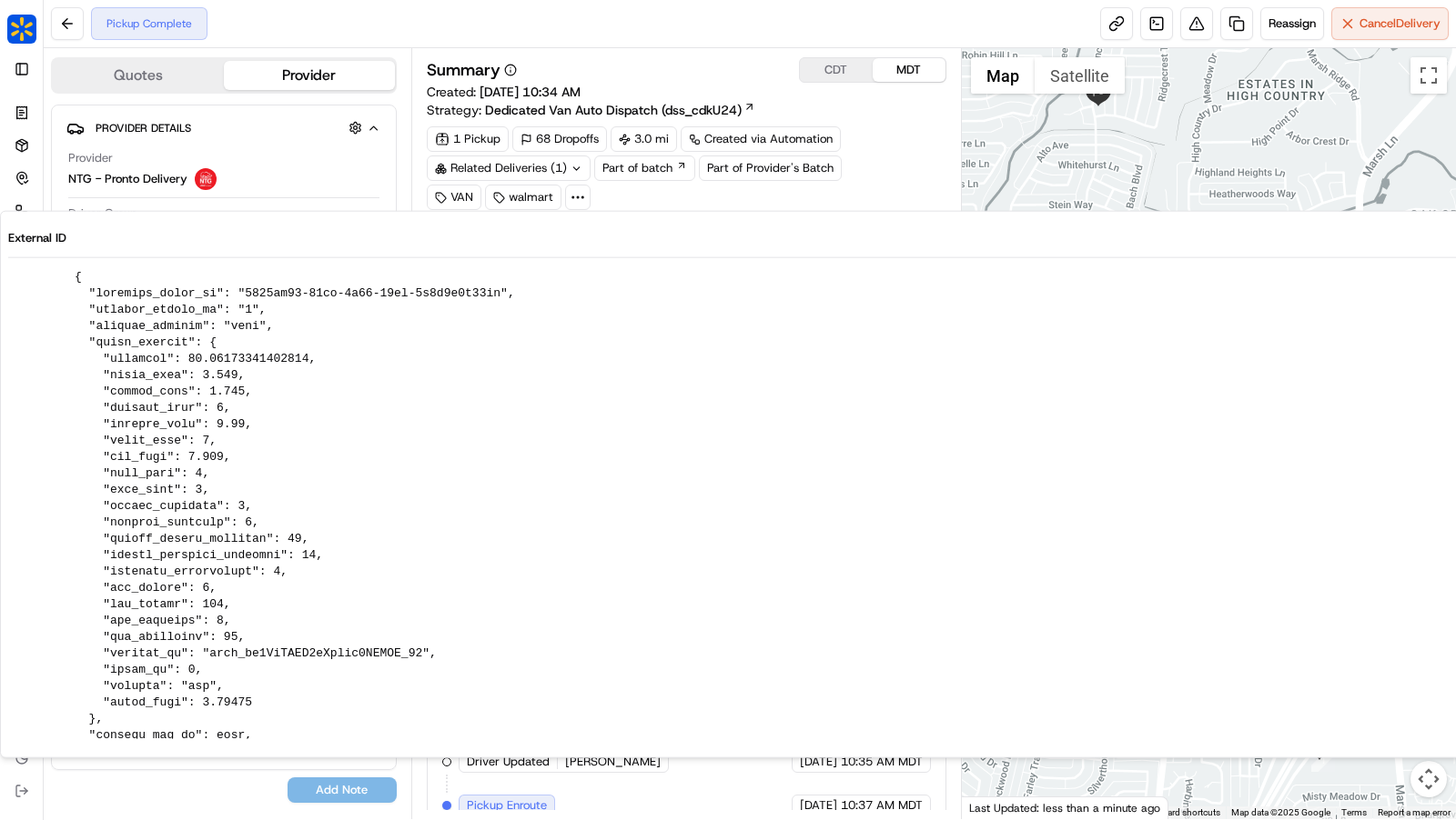
click at [666, 56] on div "Summary CDT MDT Created: 09/18/2025 10:34 AM Strategy: Dedicated Van Auto Dispa…" at bounding box center [686, 433] width 551 height 771
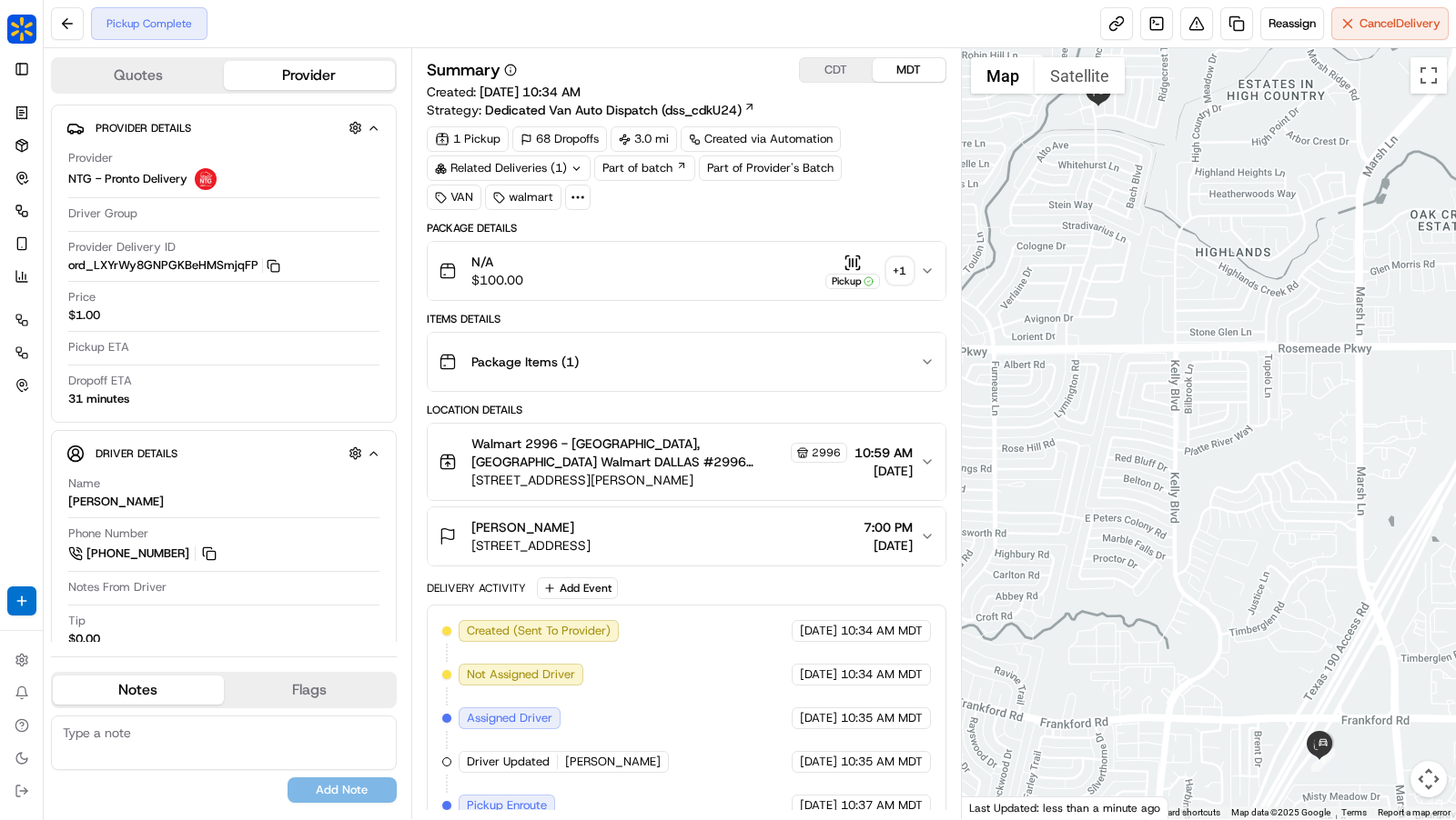
click at [586, 192] on div "1 Pickup 68 Dropoffs 3.0 mi Created via Automation Related Deliveries (1) Part …" at bounding box center [686, 169] width 520 height 84
click at [581, 195] on icon at bounding box center [577, 197] width 17 height 17
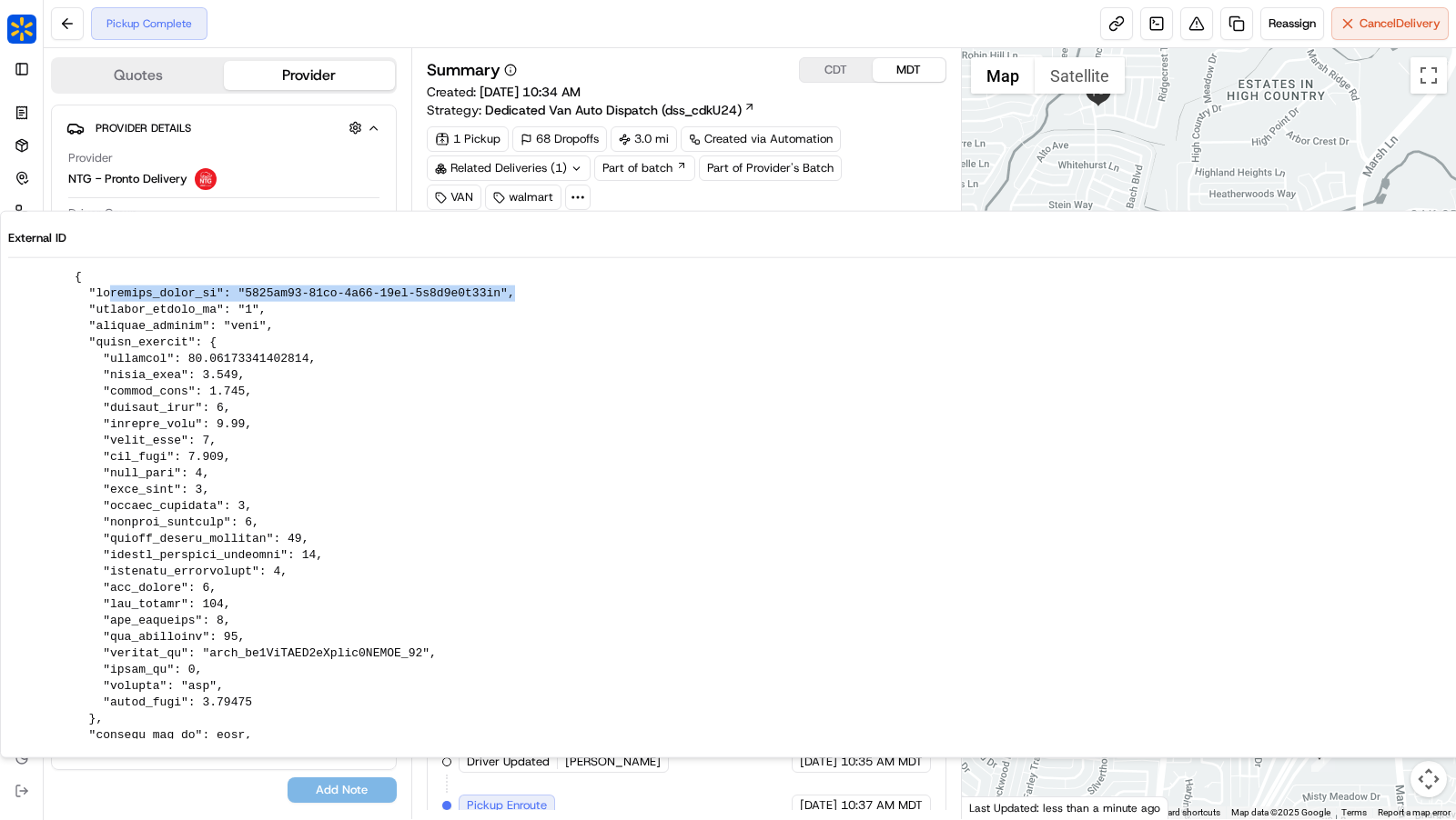
drag, startPoint x: 555, startPoint y: 294, endPoint x: 112, endPoint y: 299, distance: 443.0
drag, startPoint x: 85, startPoint y: 293, endPoint x: 514, endPoint y: 289, distance: 429.0
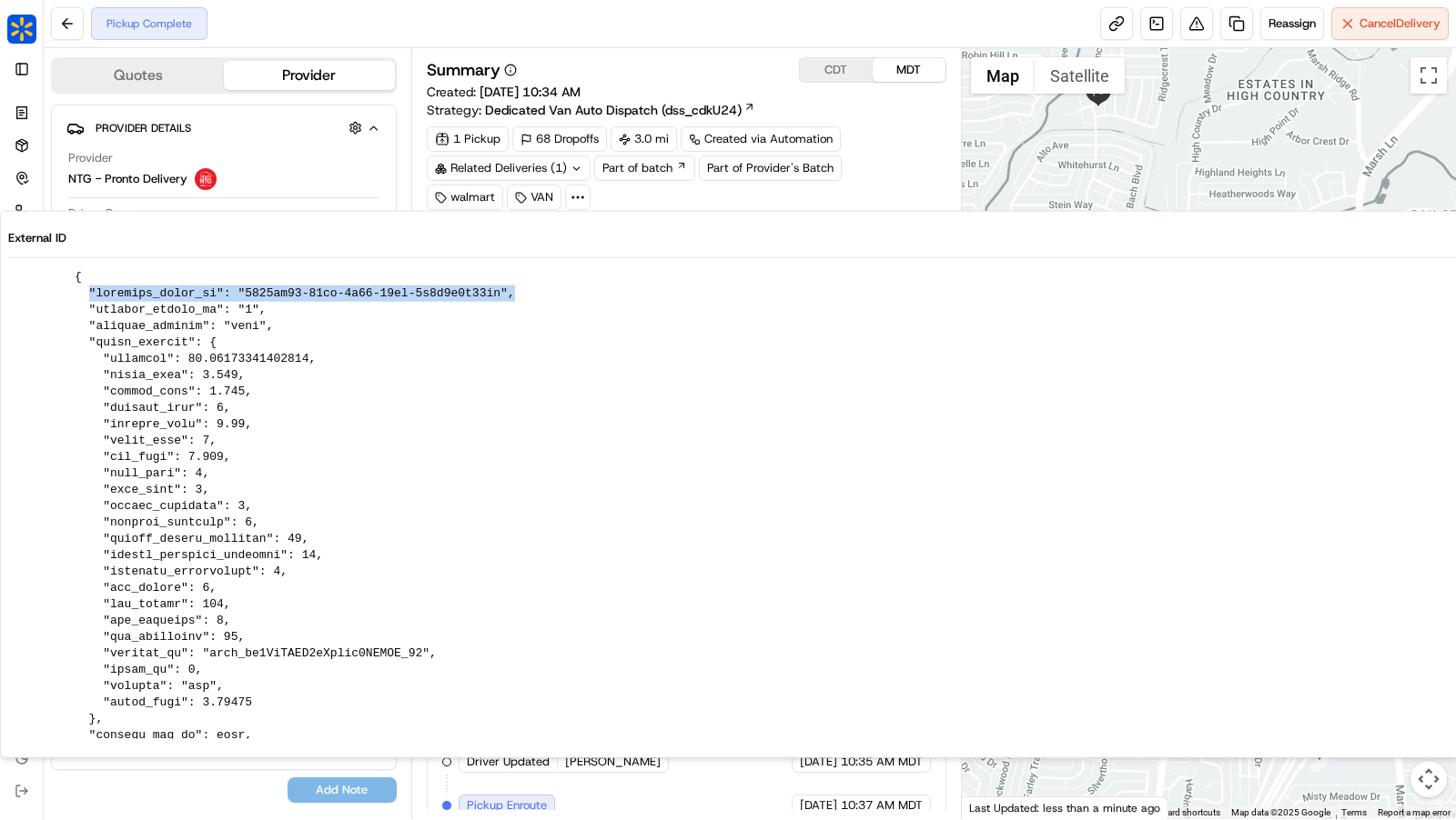
drag, startPoint x: 237, startPoint y: 288, endPoint x: 505, endPoint y: 288, distance: 268.0
drag, startPoint x: 87, startPoint y: 292, endPoint x: 488, endPoint y: 295, distance: 401.0
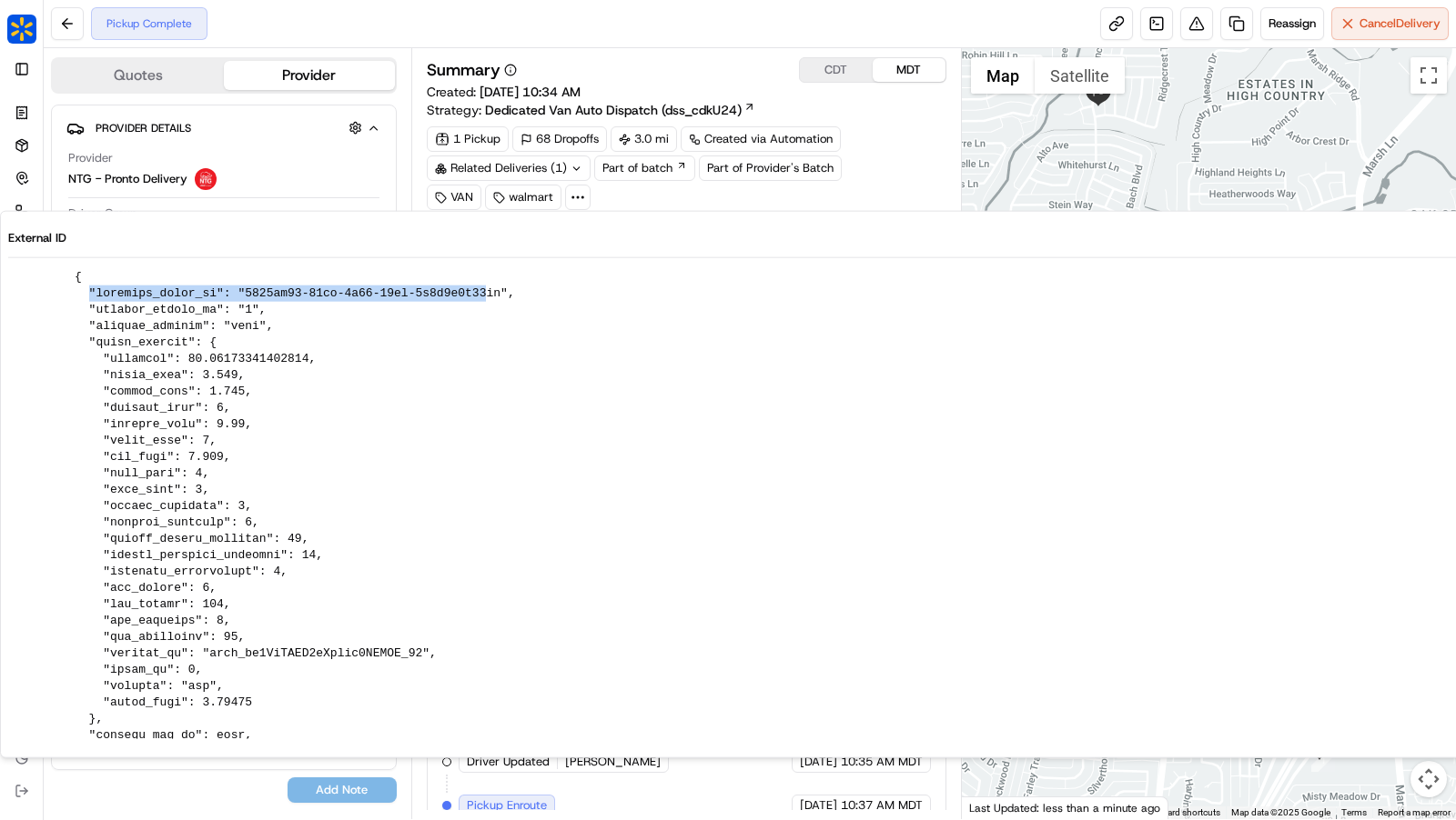
drag, startPoint x: 159, startPoint y: 293, endPoint x: 508, endPoint y: 288, distance: 349.0
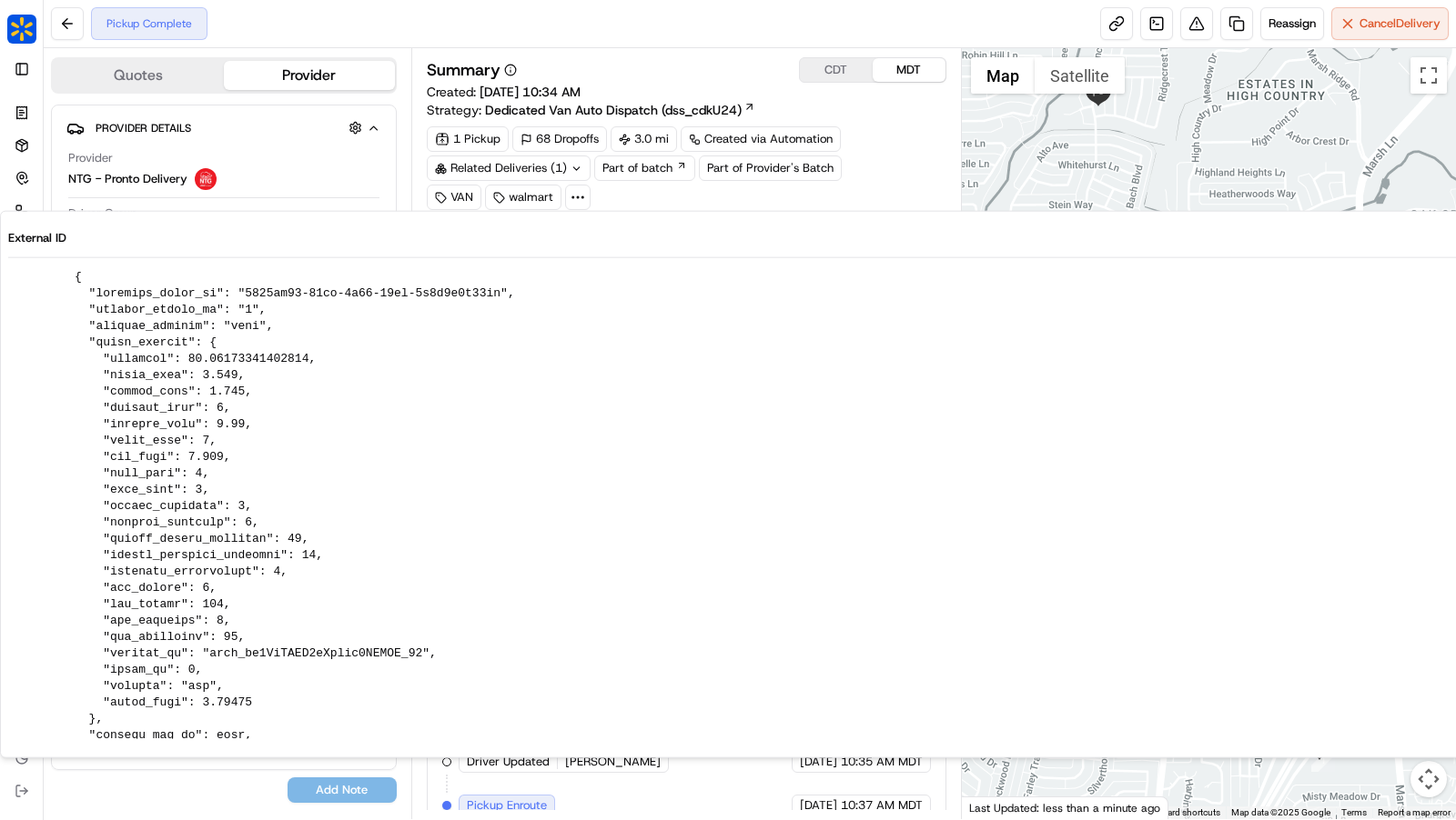
click at [636, 48] on div "Summary CDT MDT Created: 09/18/2025 10:34 AM Strategy: Dedicated Van Auto Dispa…" at bounding box center [686, 433] width 551 height 771
